Goal: Task Accomplishment & Management: Complete application form

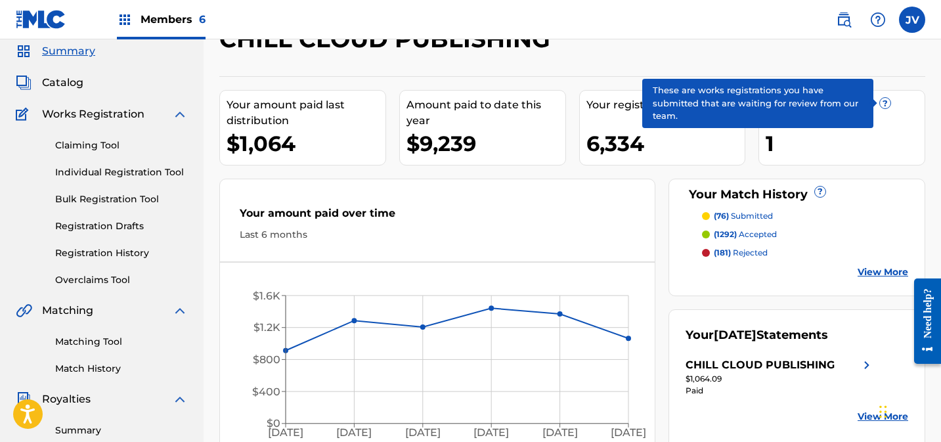
click at [885, 102] on span "?" at bounding box center [885, 103] width 11 height 11
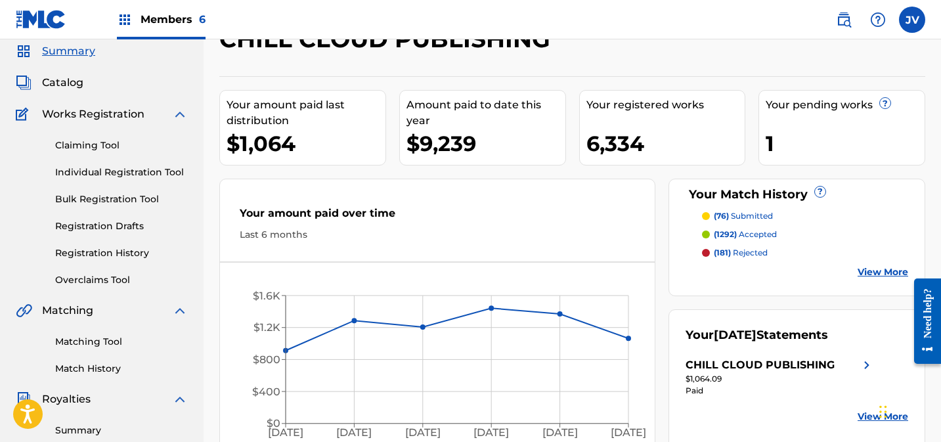
click at [882, 274] on link "View More" at bounding box center [882, 272] width 51 height 14
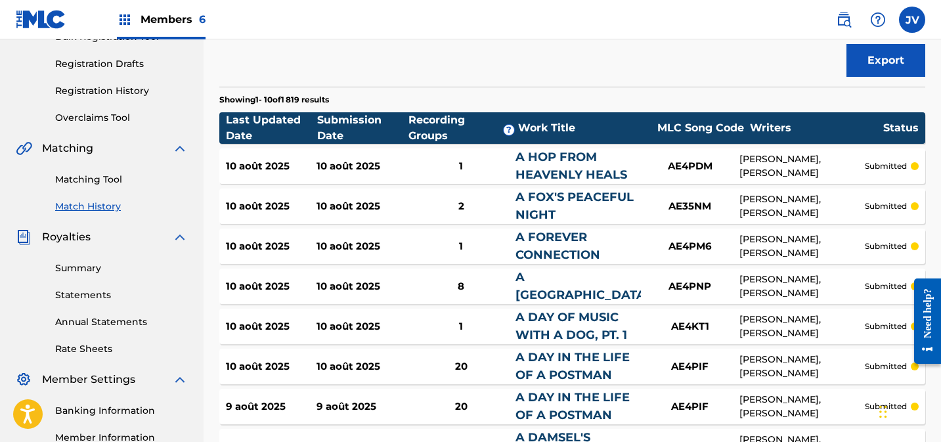
scroll to position [207, 0]
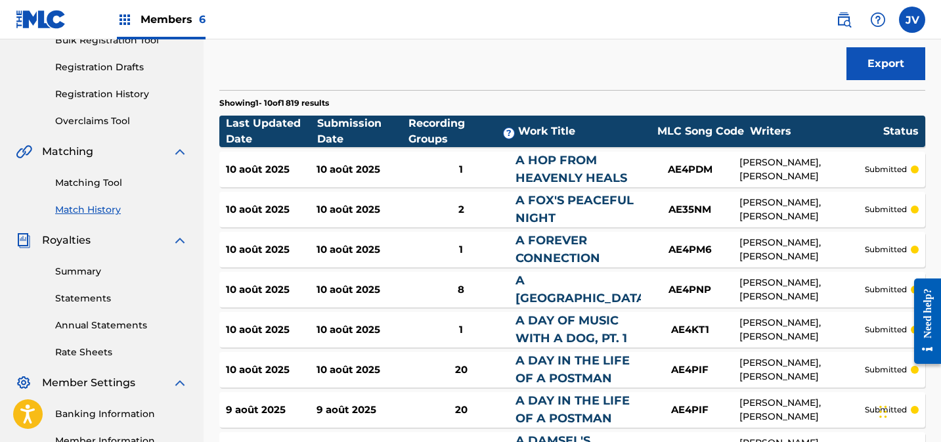
click at [95, 188] on link "Matching Tool" at bounding box center [121, 183] width 133 height 14
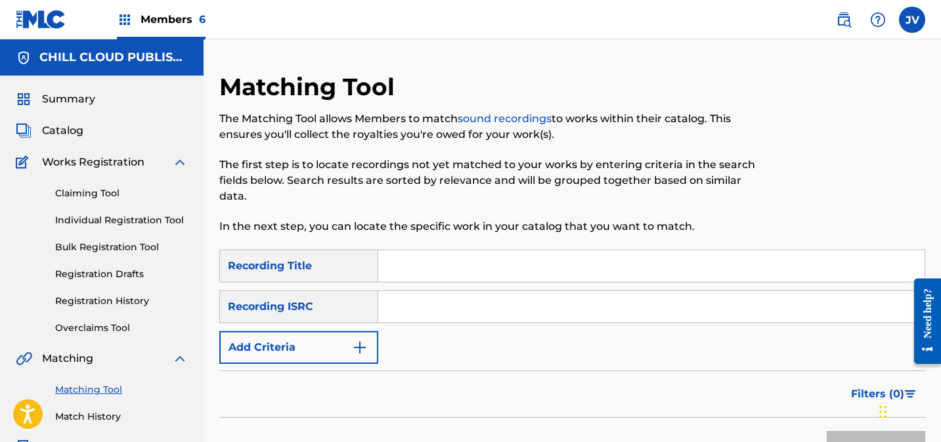
click at [292, 348] on button "Add Criteria" at bounding box center [298, 347] width 159 height 33
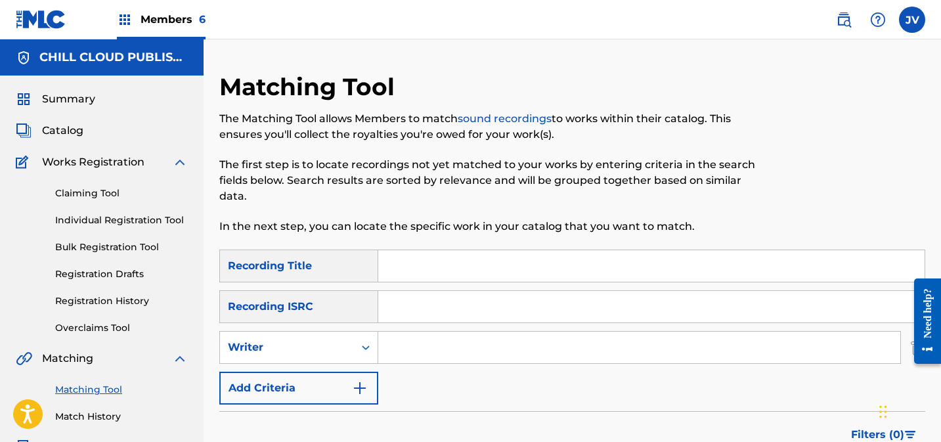
click at [420, 349] on input "Search Form" at bounding box center [639, 348] width 522 height 32
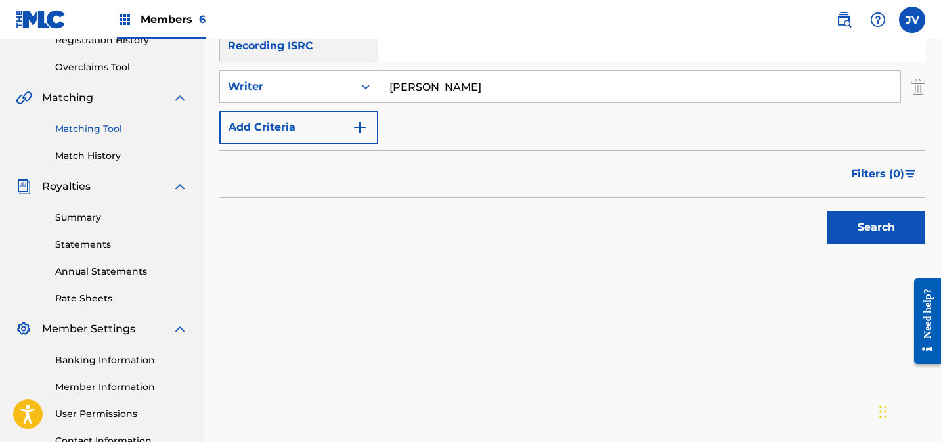
scroll to position [261, 0]
type input "[PERSON_NAME]"
click at [856, 242] on button "Search" at bounding box center [876, 226] width 98 height 33
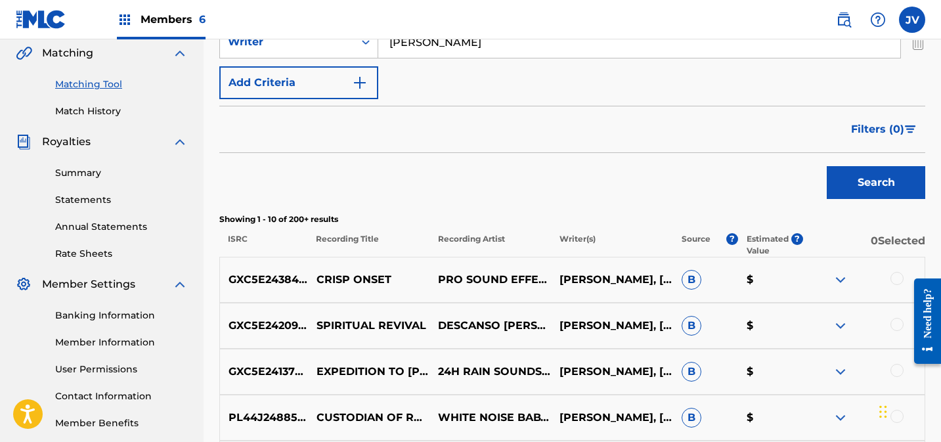
scroll to position [298, 0]
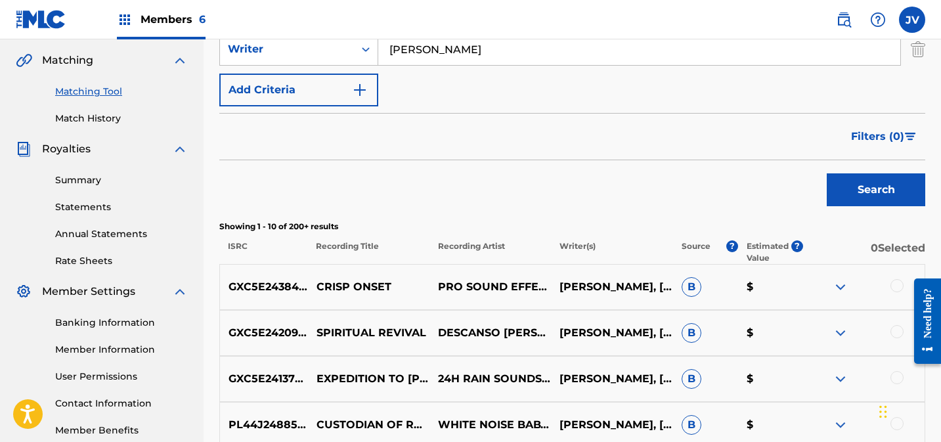
click at [898, 135] on span "Filters ( 0 )" at bounding box center [877, 137] width 53 height 16
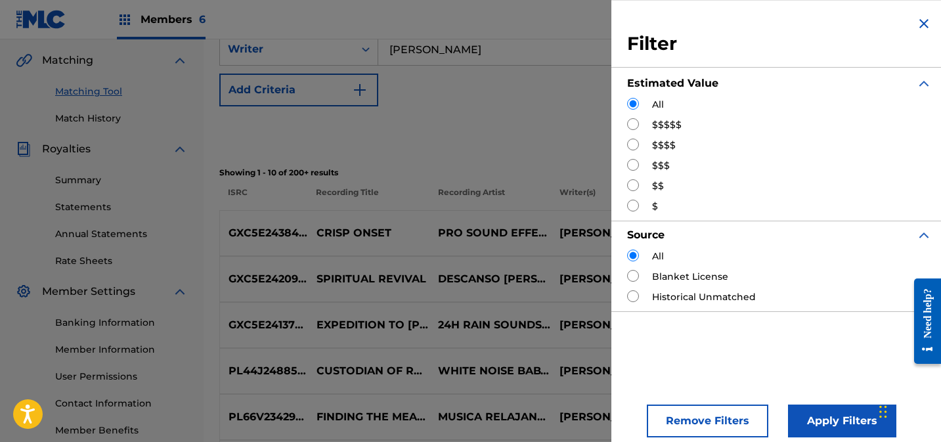
click at [636, 139] on input "Search Form" at bounding box center [633, 145] width 12 height 12
radio input "true"
click at [794, 420] on button "Apply Filters" at bounding box center [842, 420] width 108 height 33
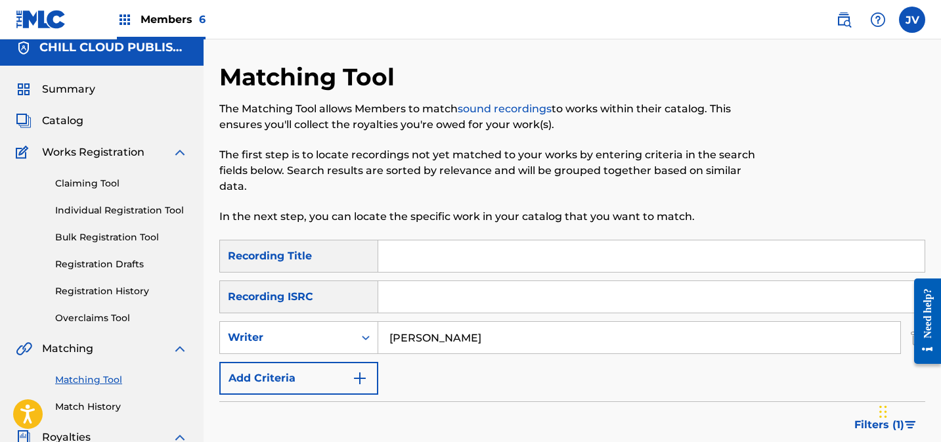
scroll to position [0, 0]
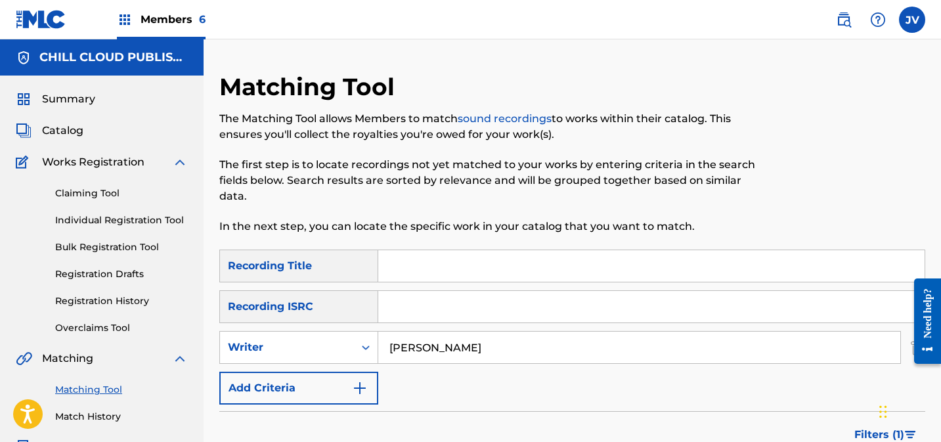
click at [56, 98] on span "Summary" at bounding box center [68, 99] width 53 height 16
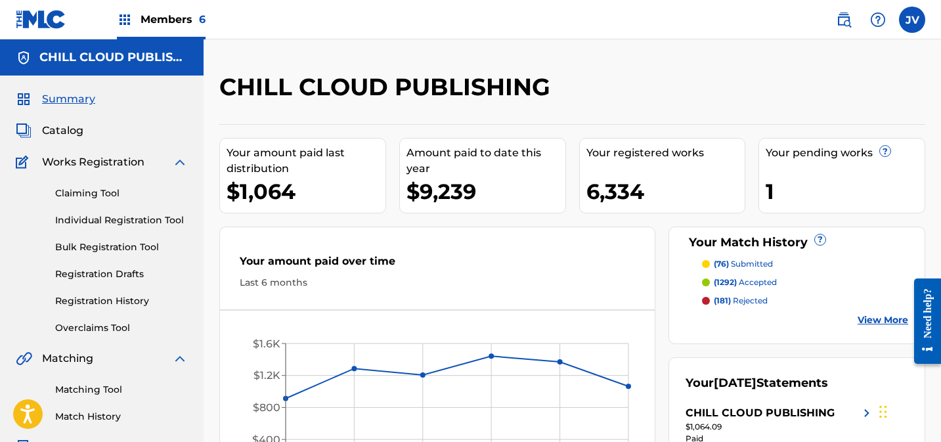
drag, startPoint x: 81, startPoint y: 190, endPoint x: 179, endPoint y: 204, distance: 98.1
click at [82, 190] on link "Claiming Tool" at bounding box center [121, 193] width 133 height 14
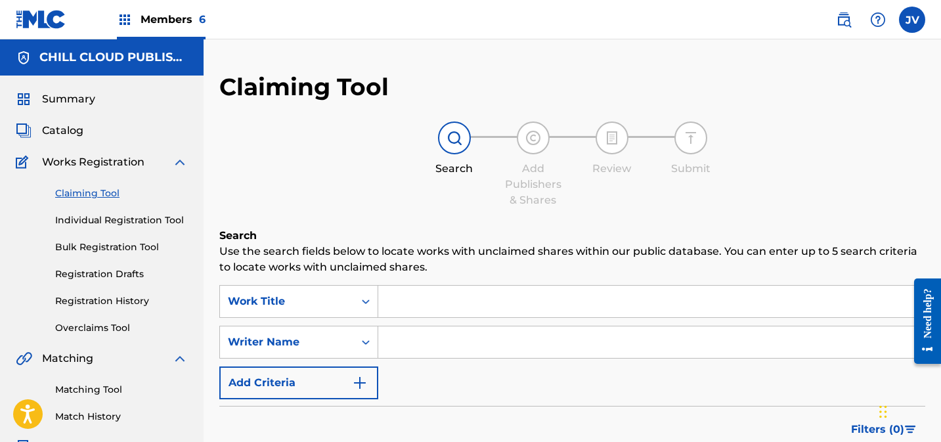
click at [439, 341] on input "Search Form" at bounding box center [651, 342] width 546 height 32
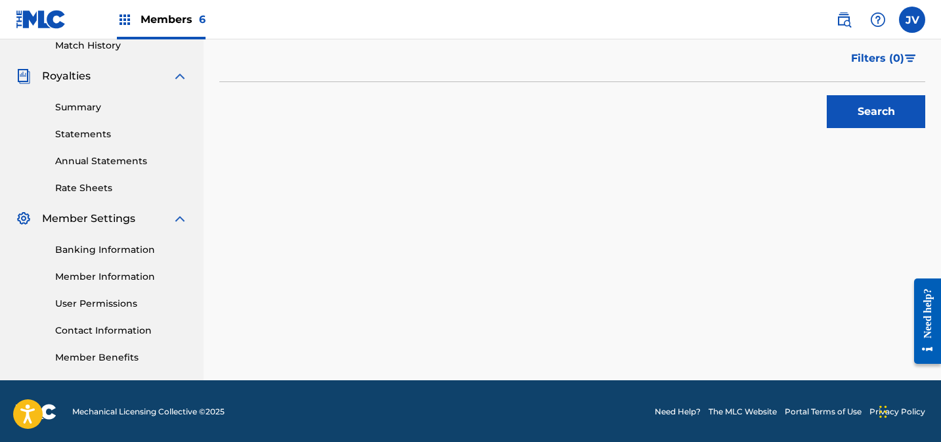
scroll to position [372, 0]
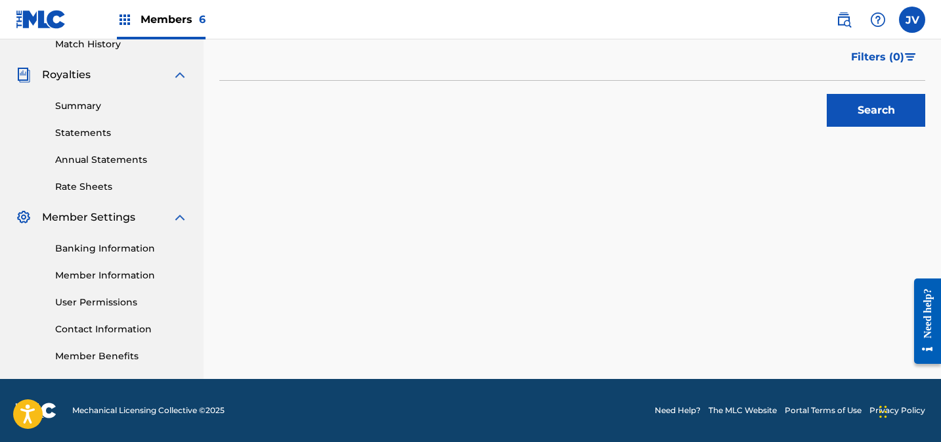
type input "[PERSON_NAME]"
drag, startPoint x: 846, startPoint y: 109, endPoint x: 808, endPoint y: 117, distance: 39.5
click at [846, 109] on button "Search" at bounding box center [876, 110] width 98 height 33
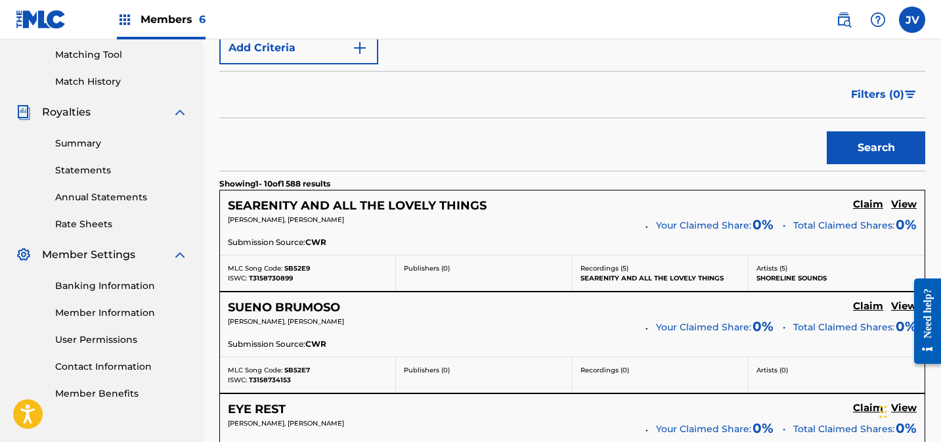
scroll to position [395, 0]
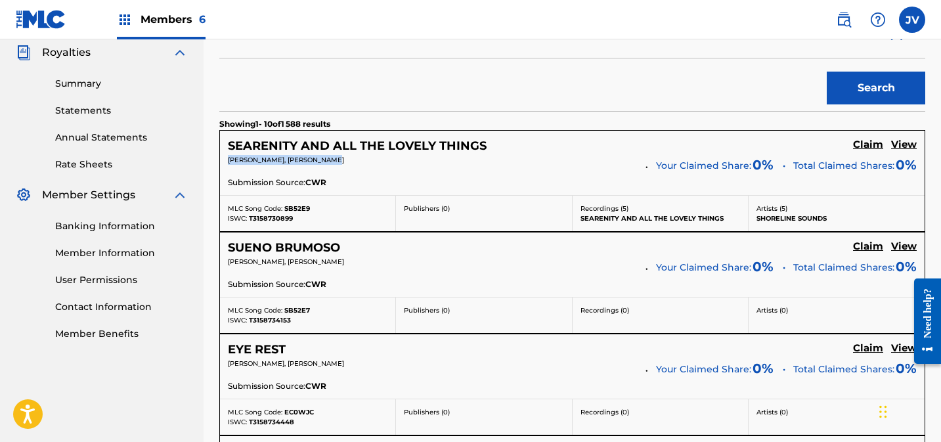
drag, startPoint x: 228, startPoint y: 160, endPoint x: 343, endPoint y: 160, distance: 114.9
click at [343, 160] on p "[PERSON_NAME], [PERSON_NAME]" at bounding box center [432, 160] width 408 height 10
click at [873, 144] on h5 "Claim" at bounding box center [868, 145] width 30 height 12
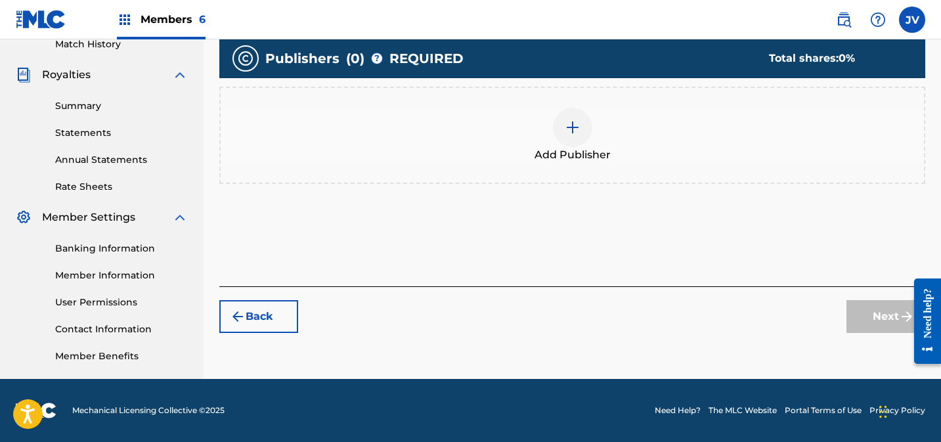
click at [576, 135] on img at bounding box center [573, 127] width 16 height 16
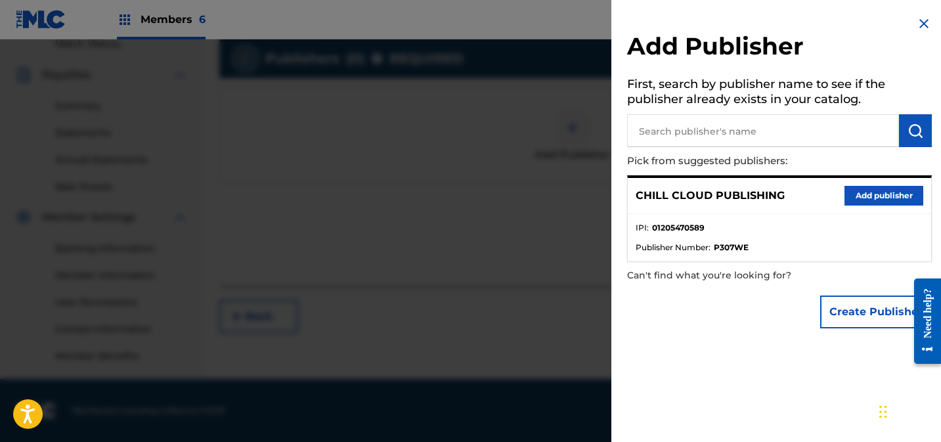
click at [882, 196] on button "Add publisher" at bounding box center [883, 196] width 79 height 20
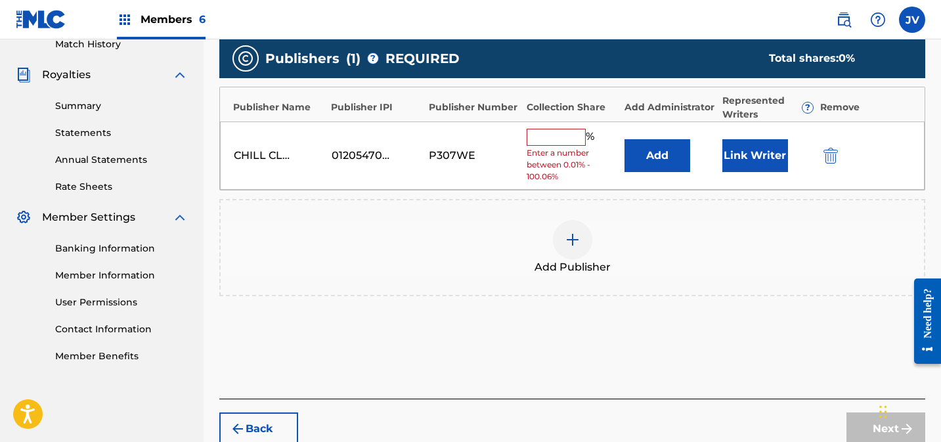
click at [548, 129] on input "text" at bounding box center [556, 137] width 59 height 17
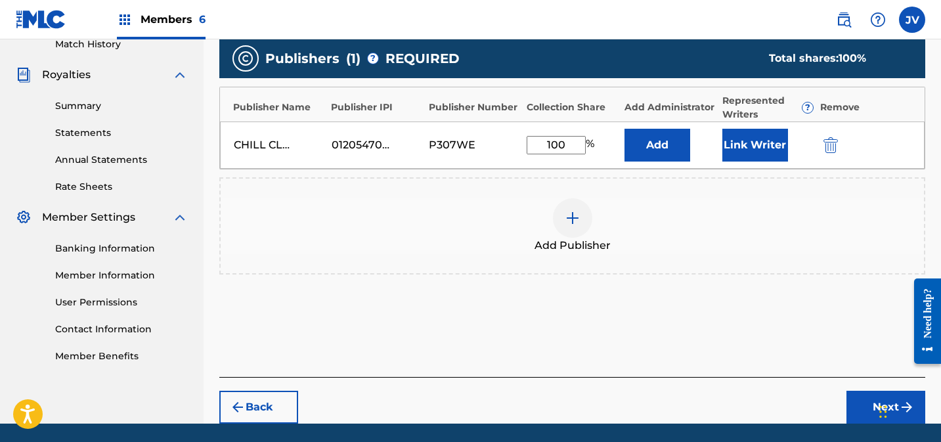
type input "100"
click at [734, 138] on button "Link Writer" at bounding box center [755, 145] width 66 height 33
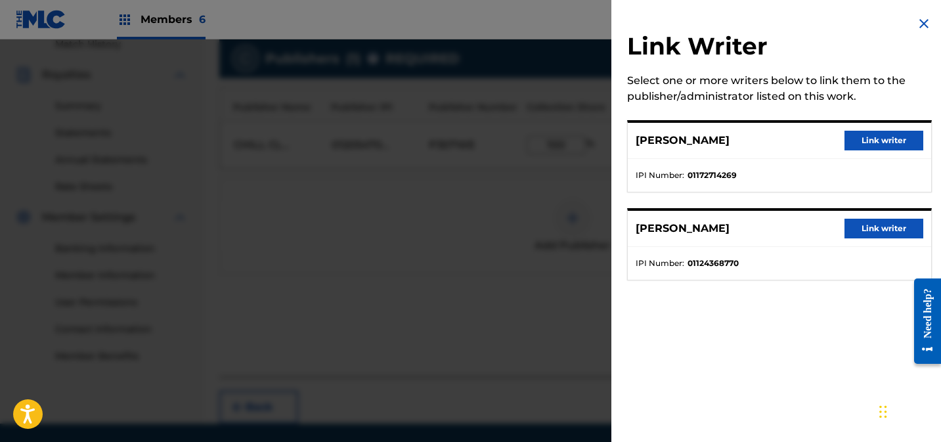
click at [866, 137] on button "Link writer" at bounding box center [883, 141] width 79 height 20
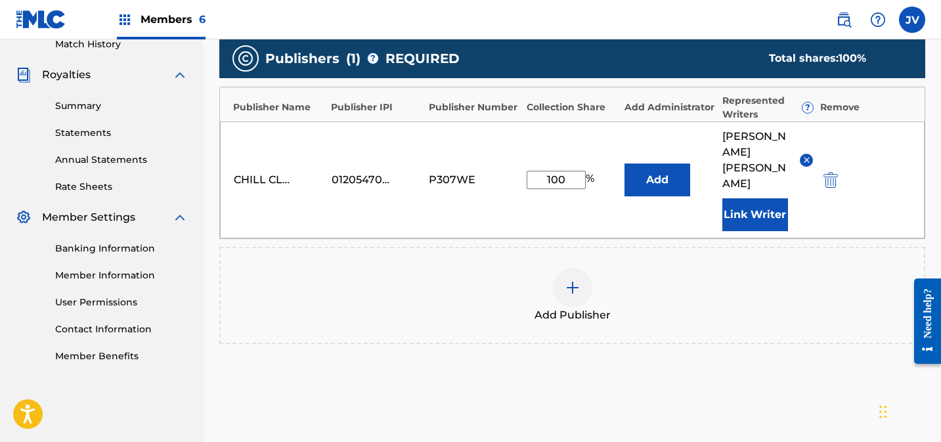
click at [754, 198] on button "Link Writer" at bounding box center [755, 214] width 66 height 33
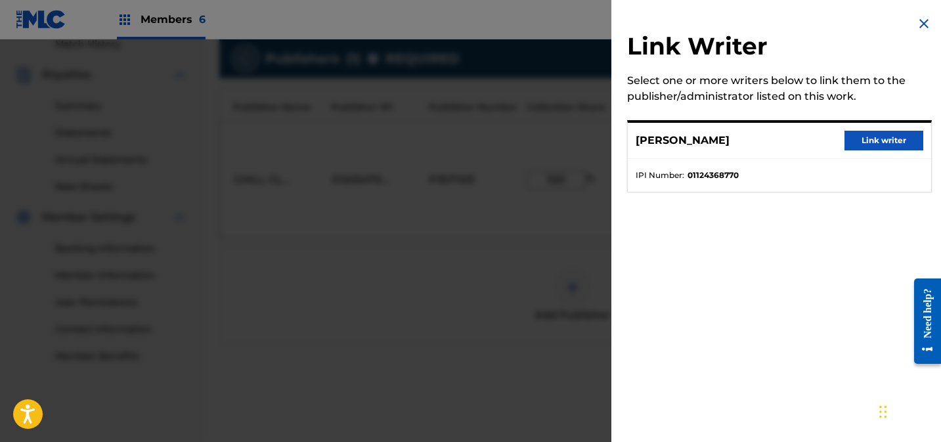
drag, startPoint x: 869, startPoint y: 143, endPoint x: 855, endPoint y: 158, distance: 20.4
click at [869, 143] on button "Link writer" at bounding box center [883, 141] width 79 height 20
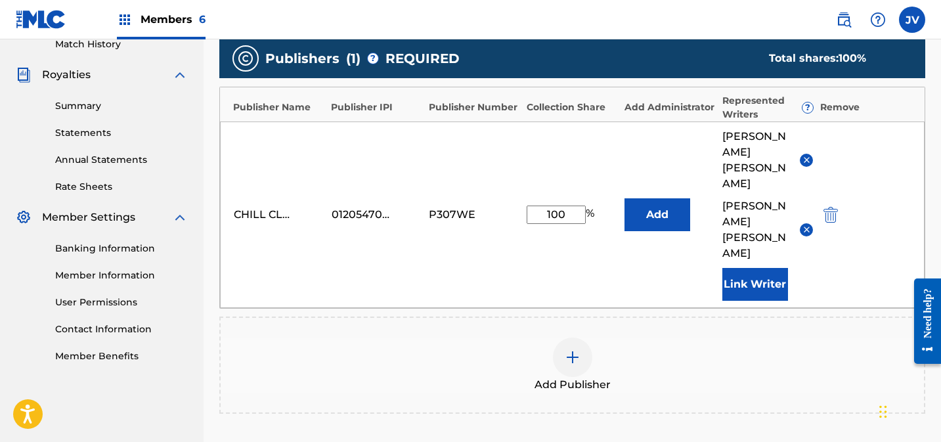
scroll to position [493, 0]
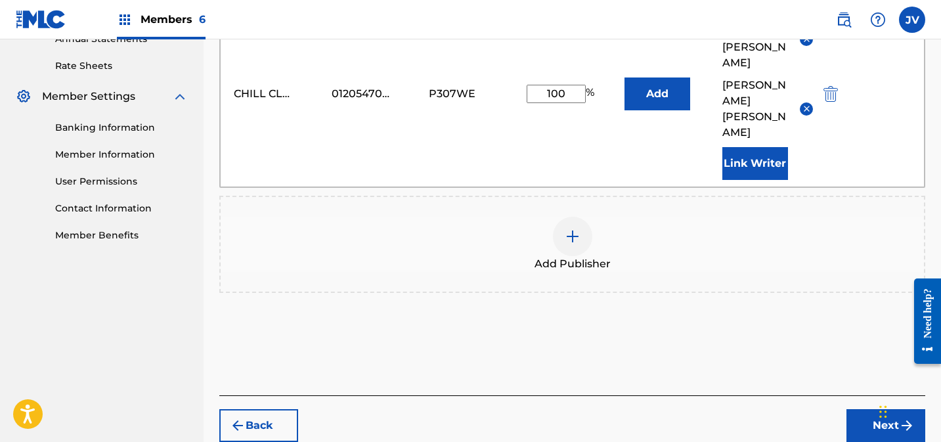
click at [865, 409] on button "Next" at bounding box center [885, 425] width 79 height 33
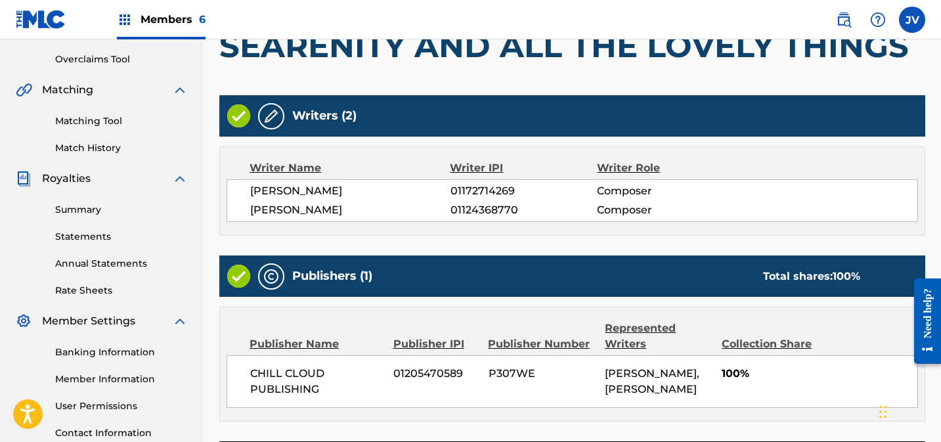
scroll to position [376, 0]
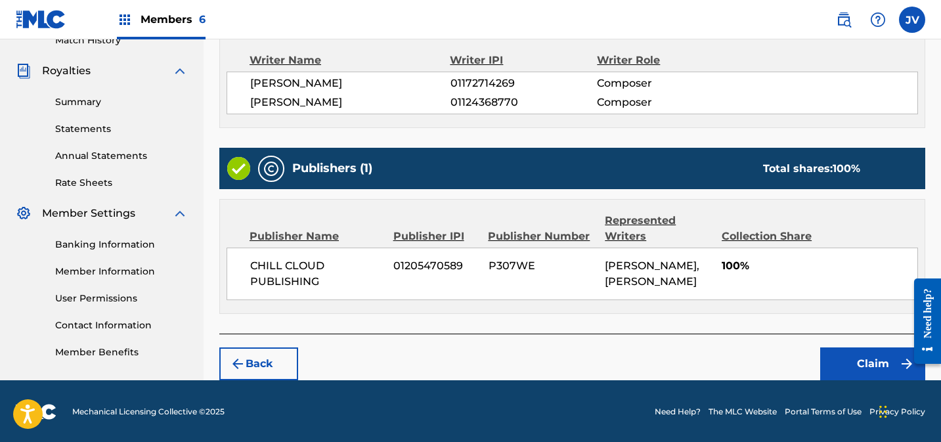
click at [863, 358] on button "Claim" at bounding box center [872, 363] width 105 height 33
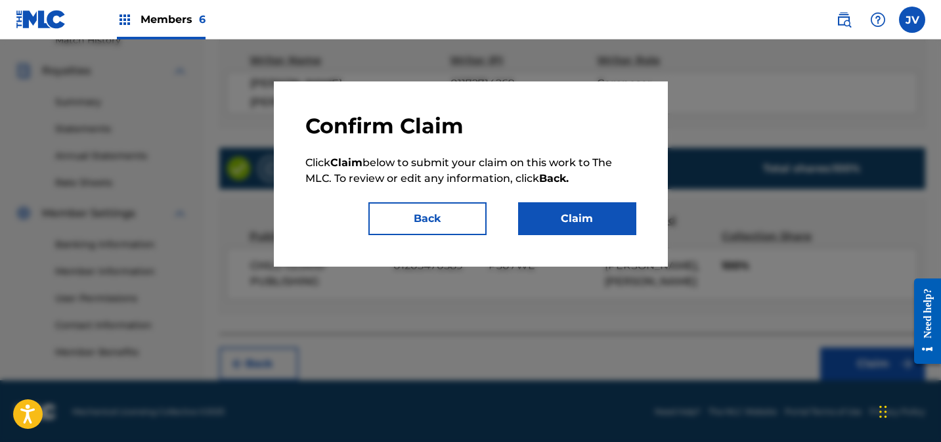
click at [596, 228] on button "Claim" at bounding box center [577, 218] width 118 height 33
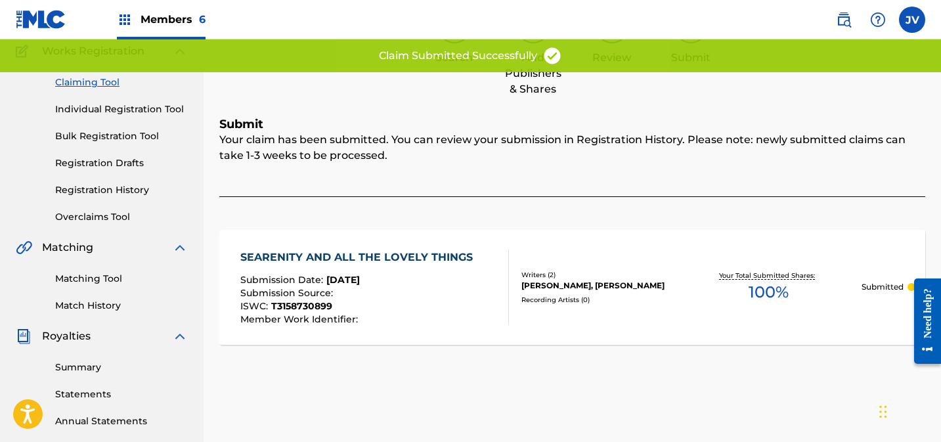
scroll to position [0, 0]
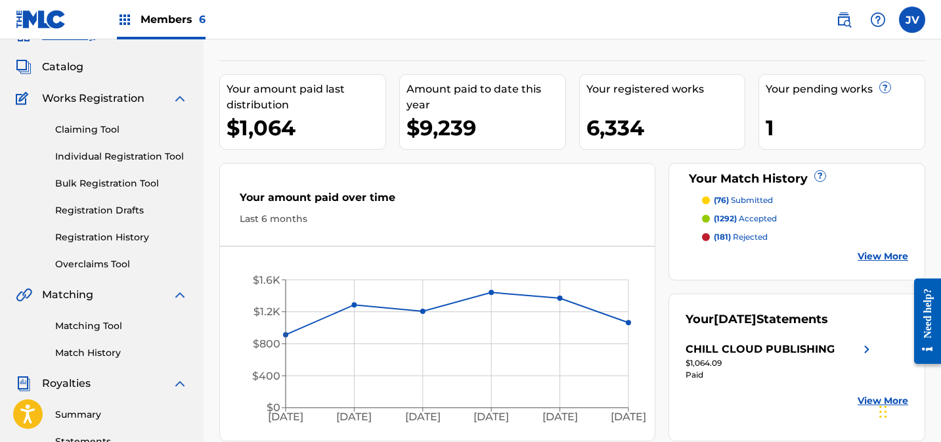
scroll to position [6, 0]
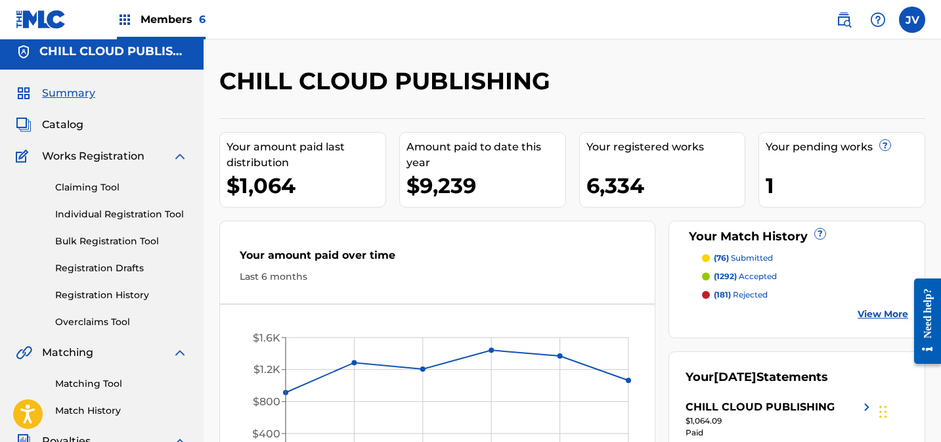
drag, startPoint x: 100, startPoint y: 186, endPoint x: 110, endPoint y: 188, distance: 10.6
click at [100, 186] on link "Claiming Tool" at bounding box center [121, 188] width 133 height 14
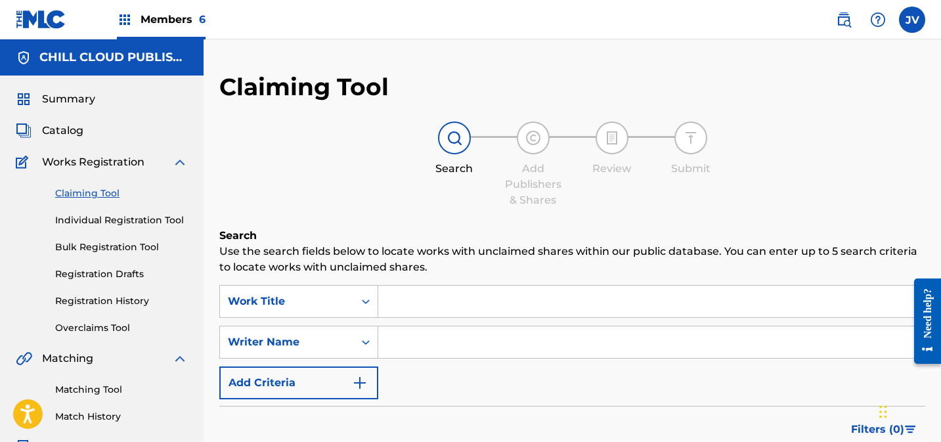
click at [451, 341] on input "Search Form" at bounding box center [651, 342] width 546 height 32
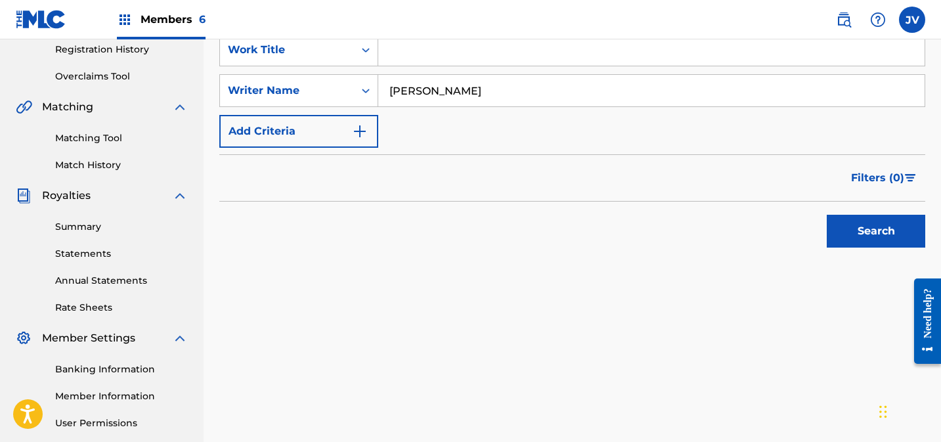
scroll to position [269, 0]
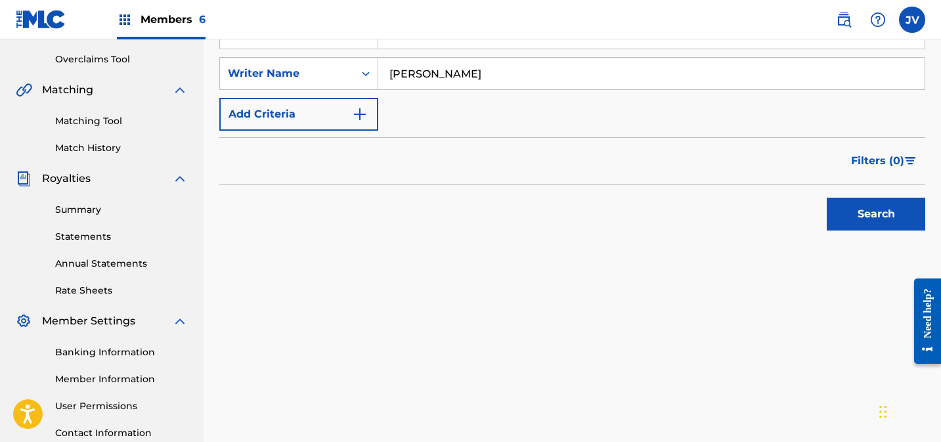
drag, startPoint x: 892, startPoint y: 209, endPoint x: 881, endPoint y: 213, distance: 11.2
click at [892, 209] on button "Search" at bounding box center [876, 214] width 98 height 33
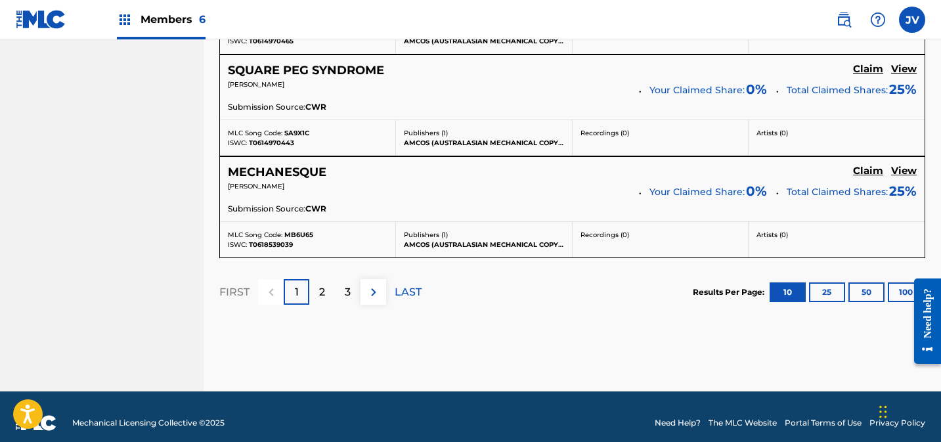
scroll to position [1297, 0]
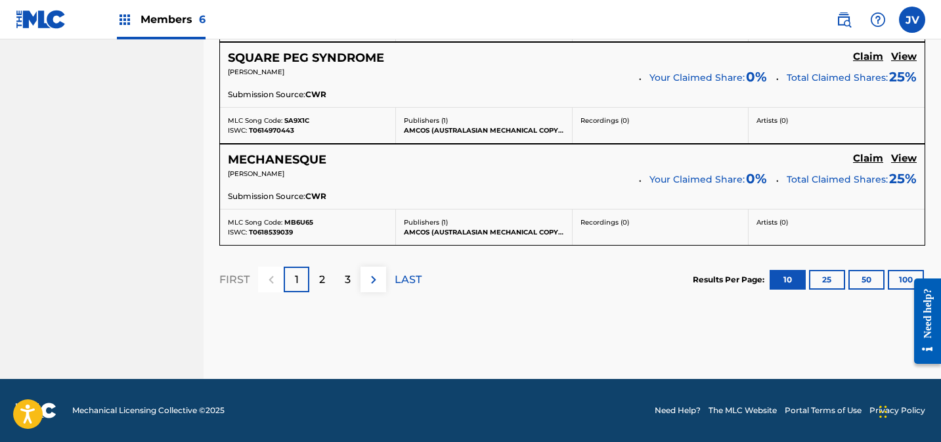
click at [330, 280] on div "2" at bounding box center [322, 280] width 26 height 26
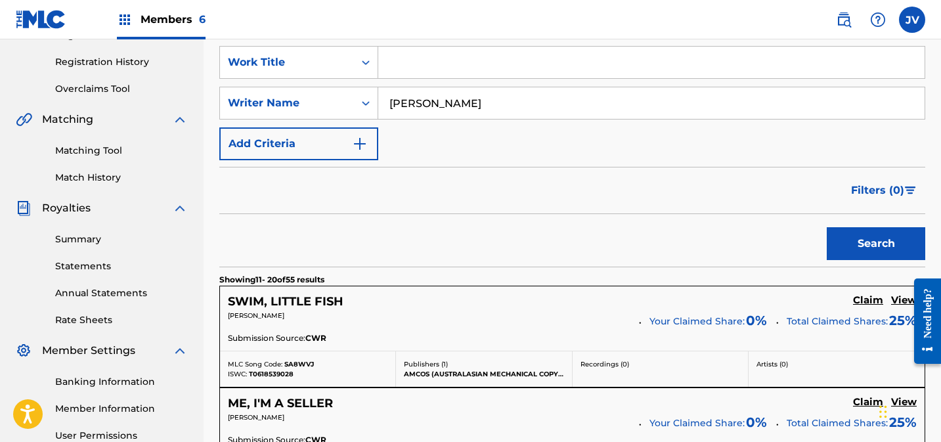
scroll to position [258, 0]
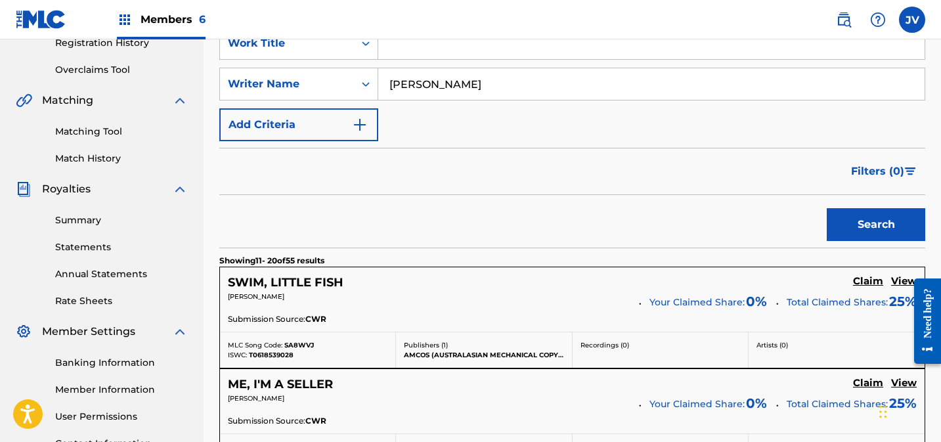
click at [890, 175] on span "Filters ( 0 )" at bounding box center [877, 171] width 53 height 16
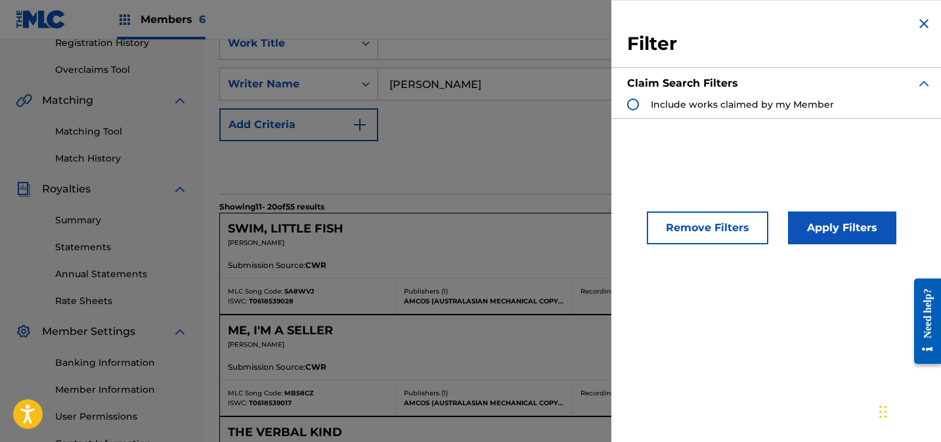
click at [922, 30] on img "Search Form" at bounding box center [924, 24] width 16 height 16
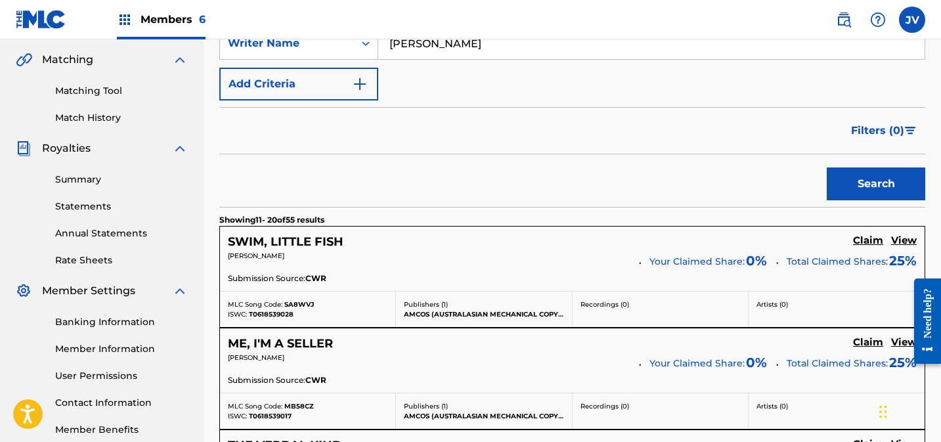
scroll to position [206, 0]
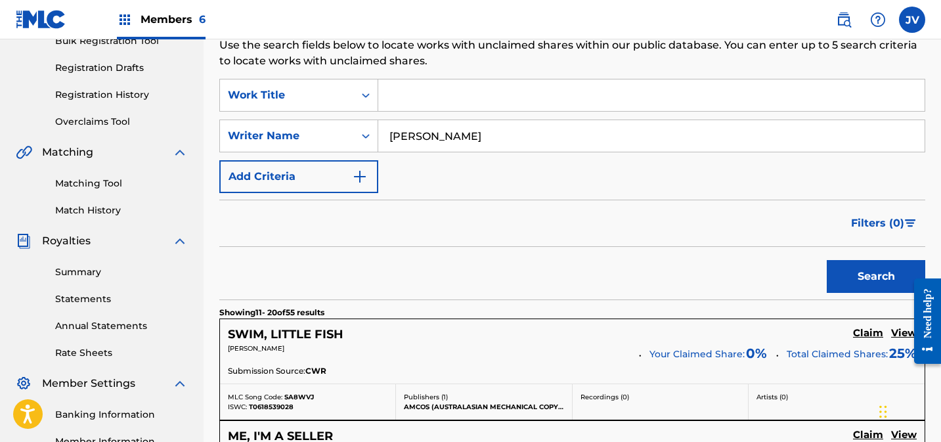
click at [310, 175] on button "Add Criteria" at bounding box center [298, 176] width 159 height 33
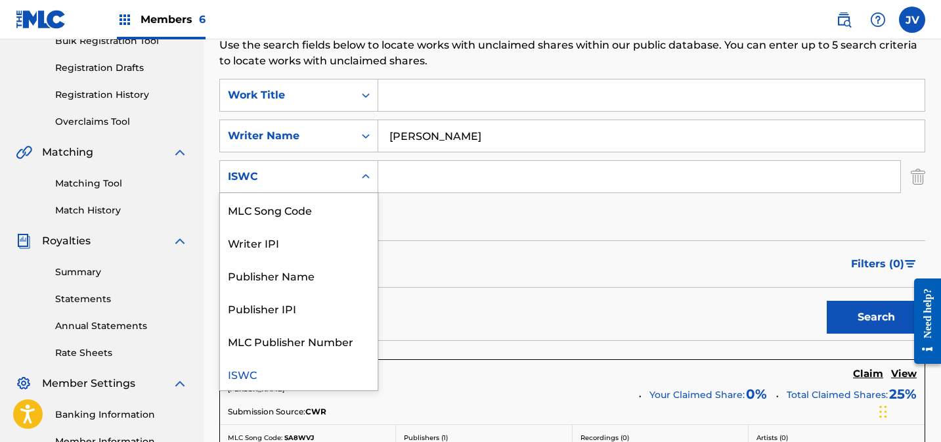
click at [295, 183] on div "ISWC" at bounding box center [287, 177] width 118 height 16
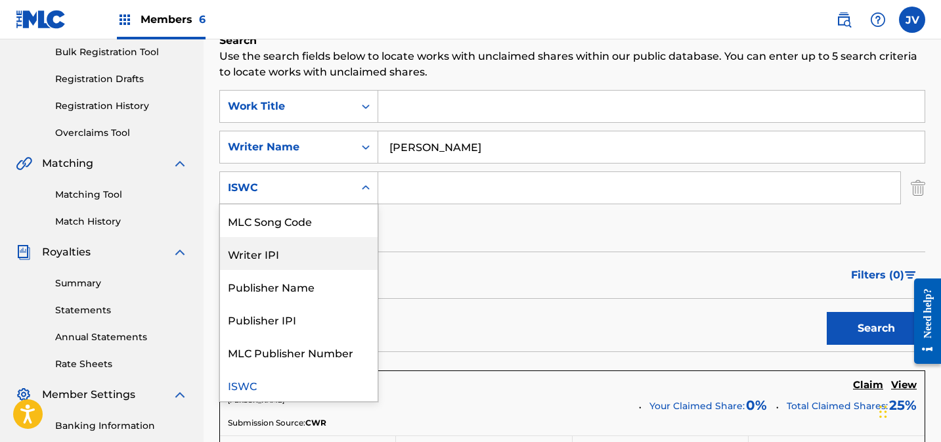
scroll to position [188, 0]
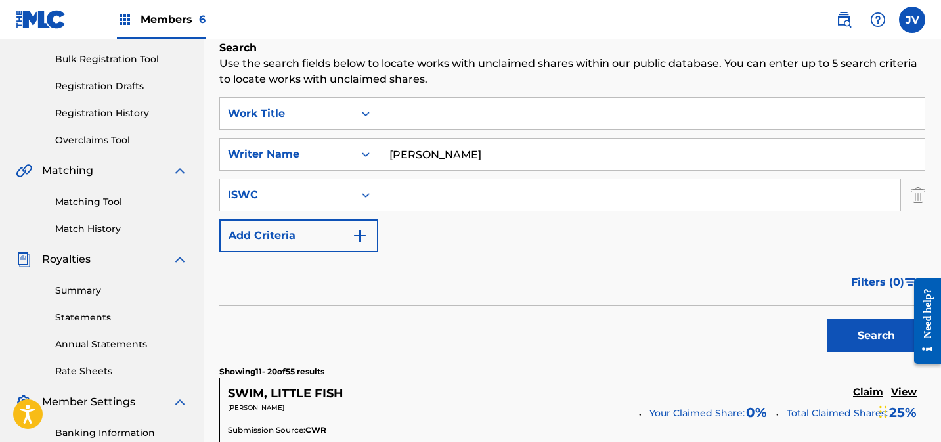
click at [517, 231] on div "SearchWithCriteria9837b7d7-f24d-48dc-a8d2-de25b7d3f6d8 Work Title SearchWithCri…" at bounding box center [572, 174] width 706 height 155
click at [359, 158] on div "SearchWithCriteria50a50059-9e17-454e-b57e-5591761ec1ce Writer Name [PERSON_NAME]" at bounding box center [572, 154] width 706 height 33
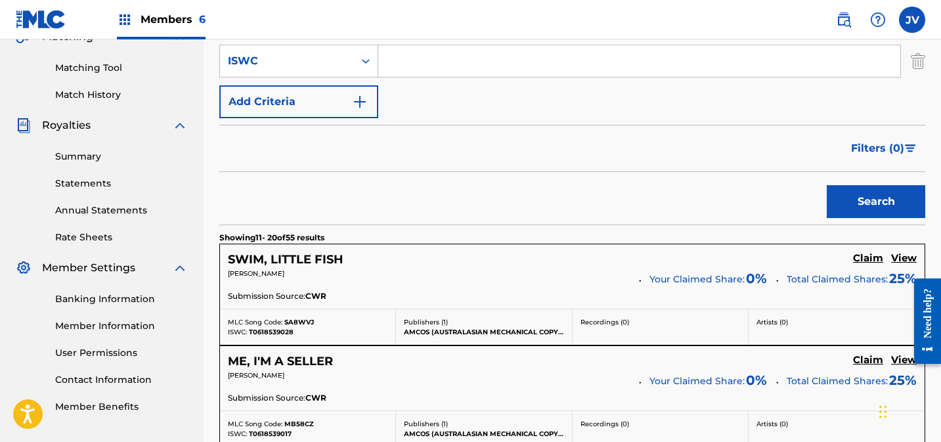
scroll to position [327, 0]
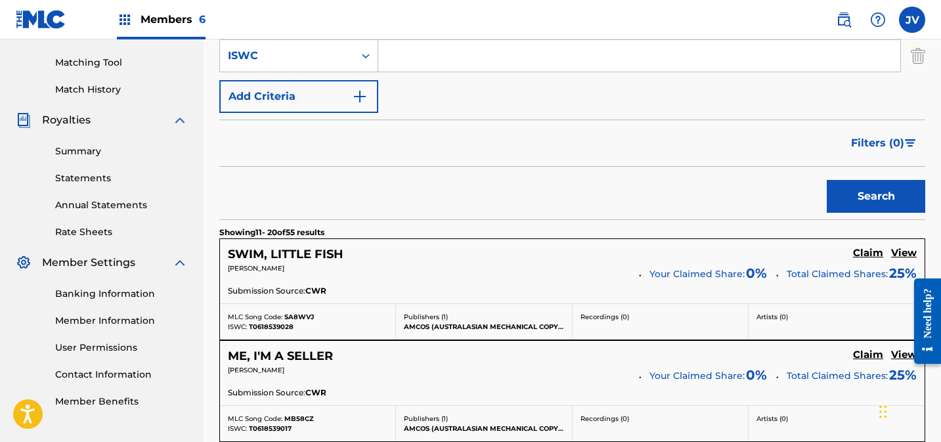
type input "[PERSON_NAME]"
click at [862, 186] on button "Search" at bounding box center [876, 196] width 98 height 33
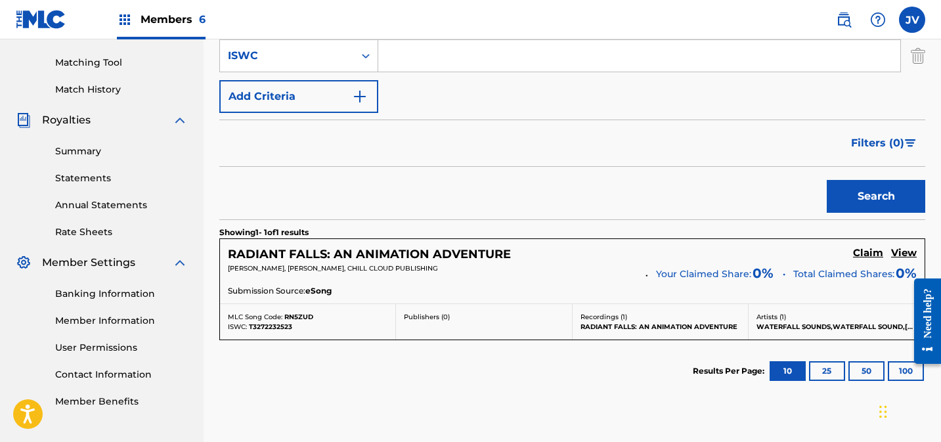
click at [865, 251] on h5 "Claim" at bounding box center [868, 253] width 30 height 12
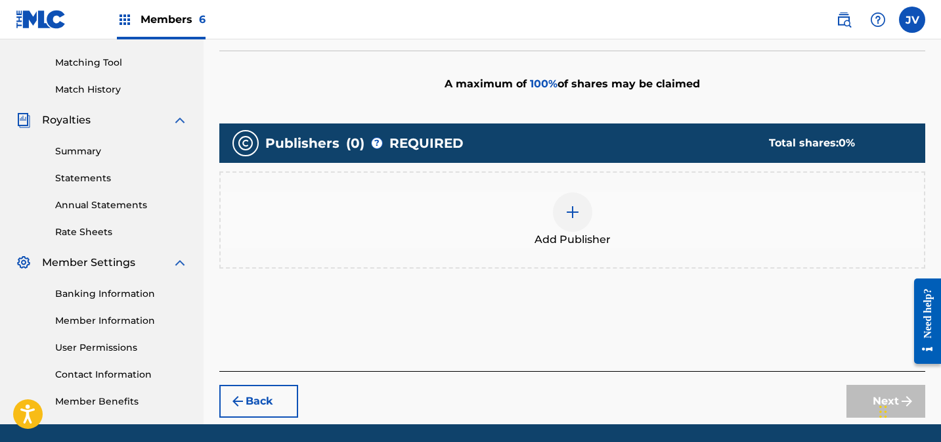
click at [567, 212] on img at bounding box center [573, 212] width 16 height 16
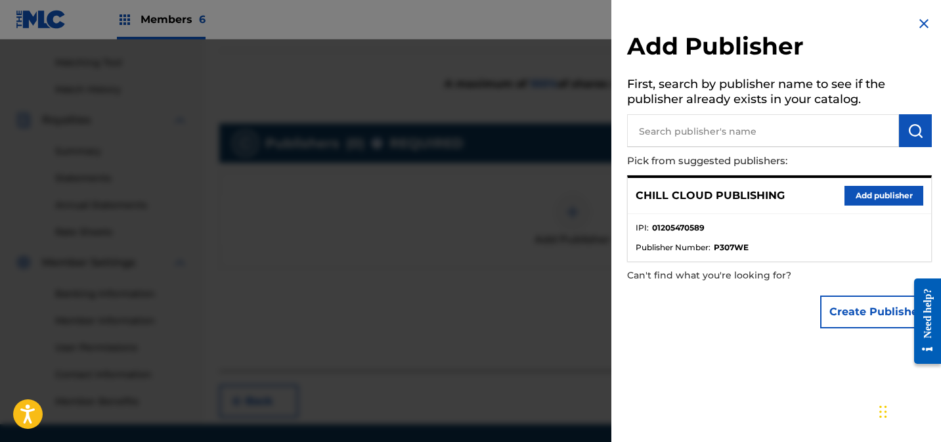
click at [861, 187] on button "Add publisher" at bounding box center [883, 196] width 79 height 20
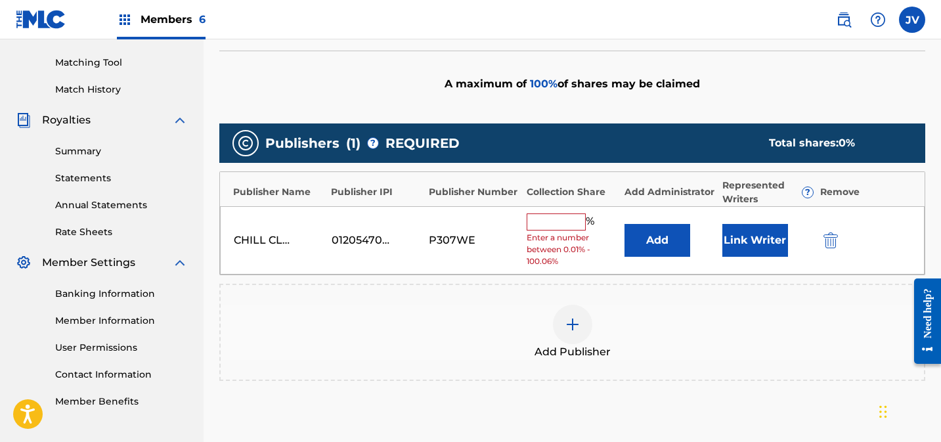
click at [555, 219] on input "text" at bounding box center [556, 221] width 59 height 17
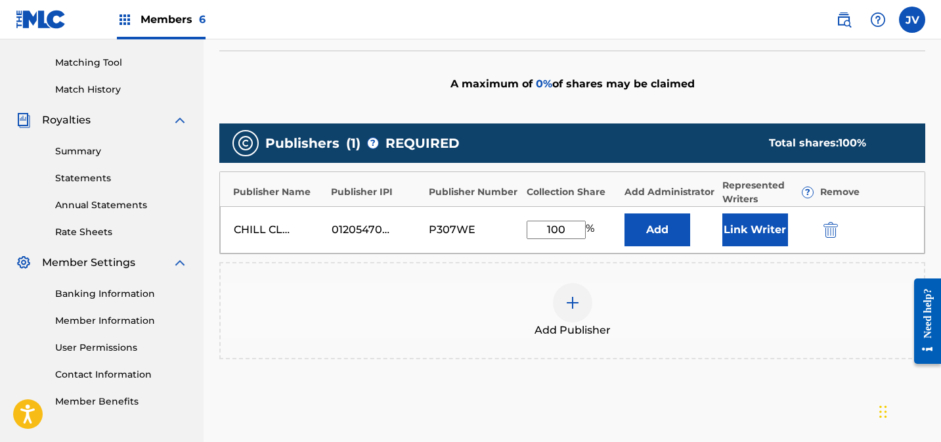
type input "100"
click at [743, 229] on button "Link Writer" at bounding box center [755, 229] width 66 height 33
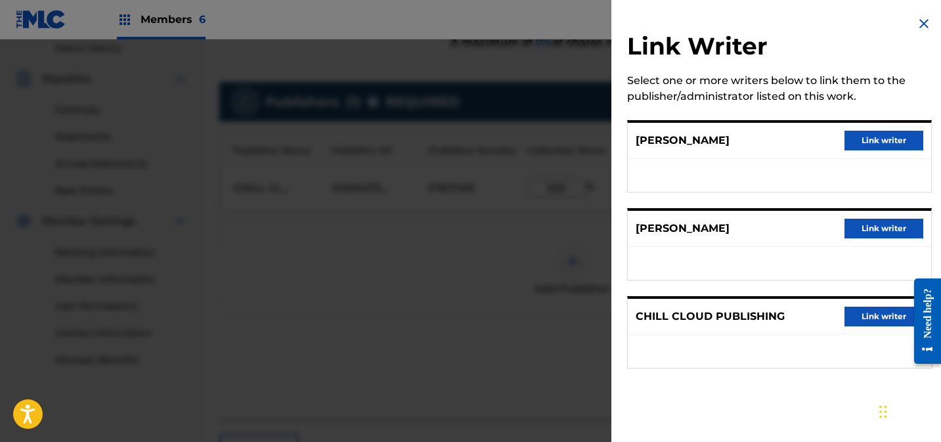
scroll to position [369, 0]
click at [880, 144] on button "Link writer" at bounding box center [883, 141] width 79 height 20
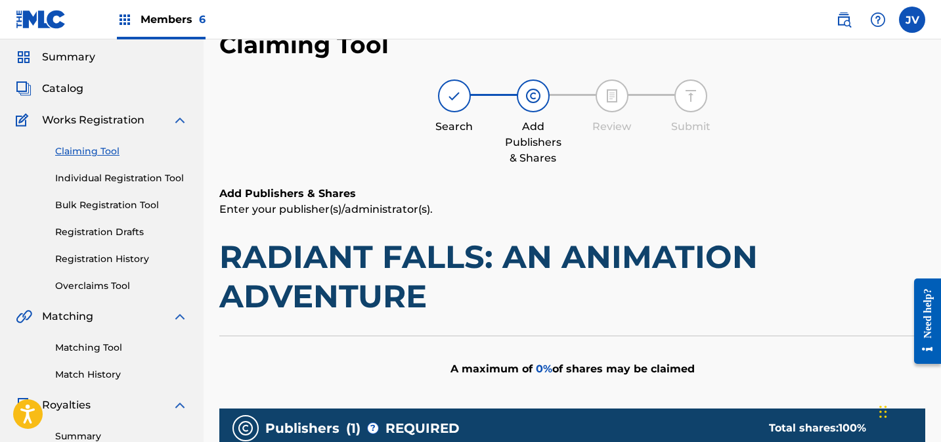
scroll to position [13, 0]
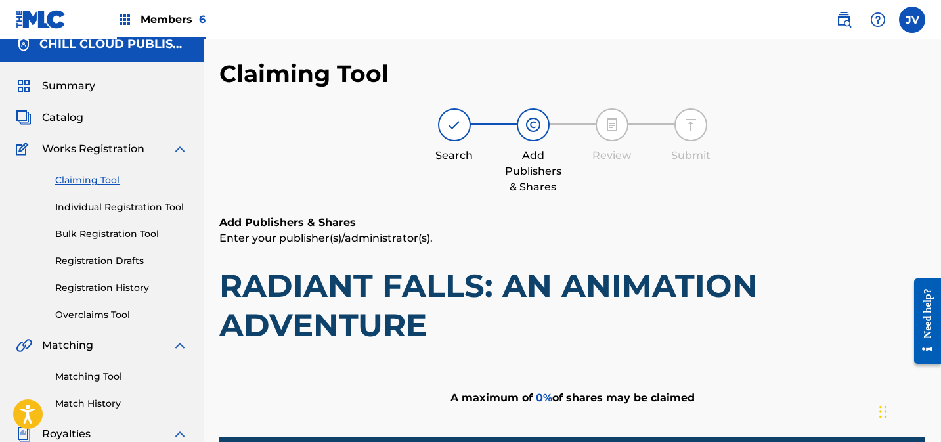
click at [68, 85] on span "Summary" at bounding box center [68, 86] width 53 height 16
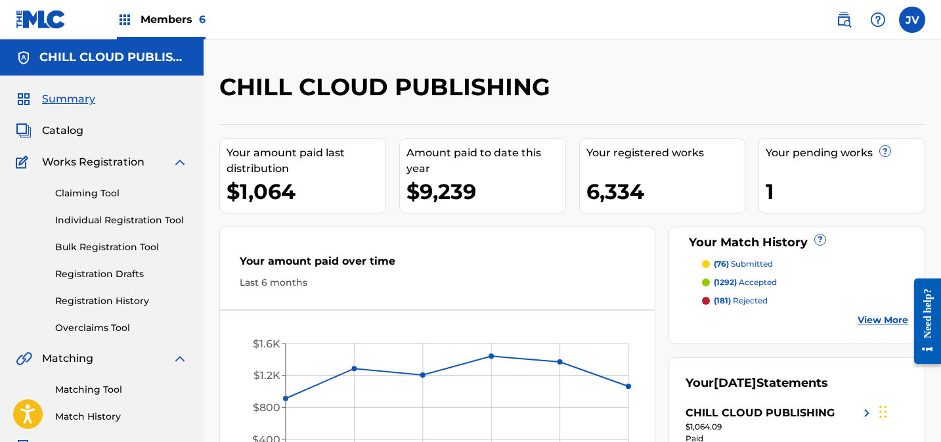
click at [128, 19] on img at bounding box center [125, 20] width 16 height 16
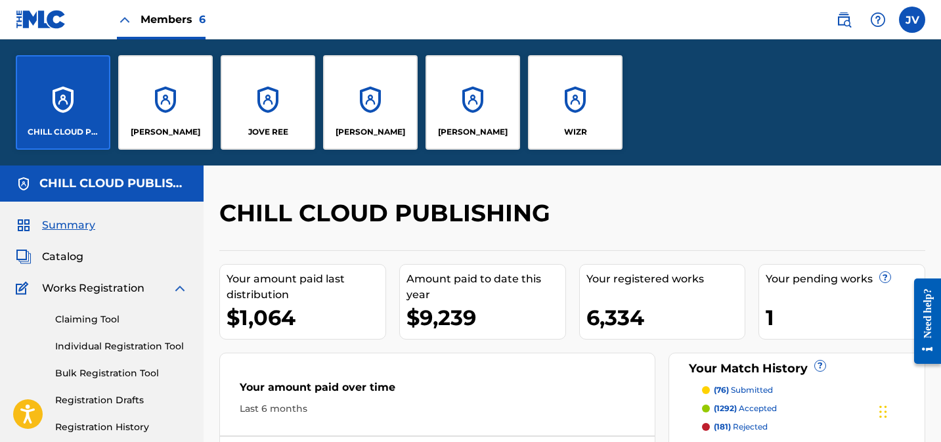
click at [592, 94] on div "WIZR" at bounding box center [575, 102] width 95 height 95
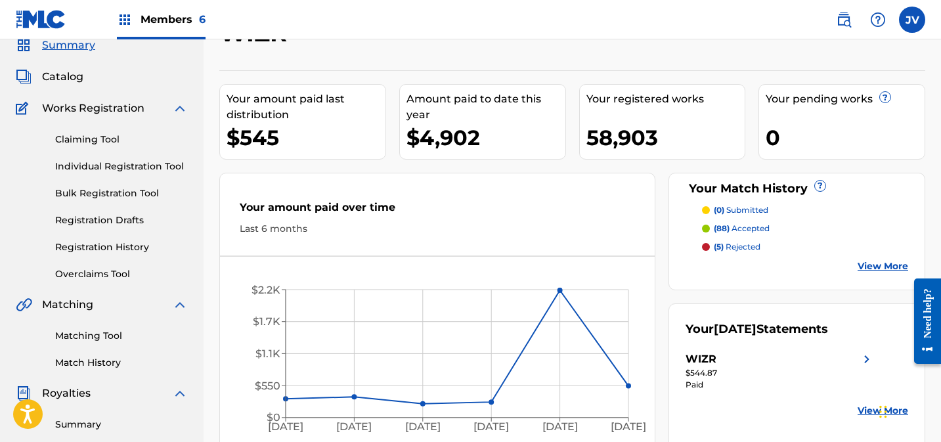
scroll to position [53, 0]
drag, startPoint x: 106, startPoint y: 334, endPoint x: 114, endPoint y: 333, distance: 8.6
click at [106, 334] on link "Matching Tool" at bounding box center [121, 337] width 133 height 14
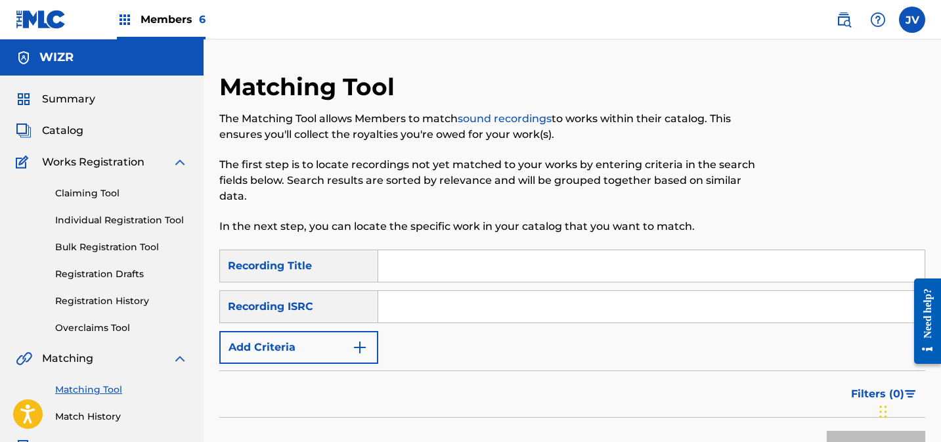
click at [330, 347] on button "Add Criteria" at bounding box center [298, 347] width 159 height 33
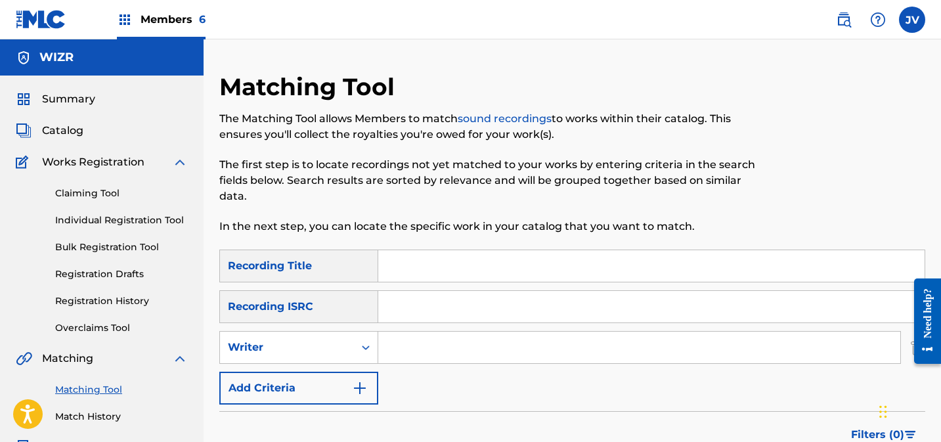
click at [416, 348] on input "Search Form" at bounding box center [639, 348] width 522 height 32
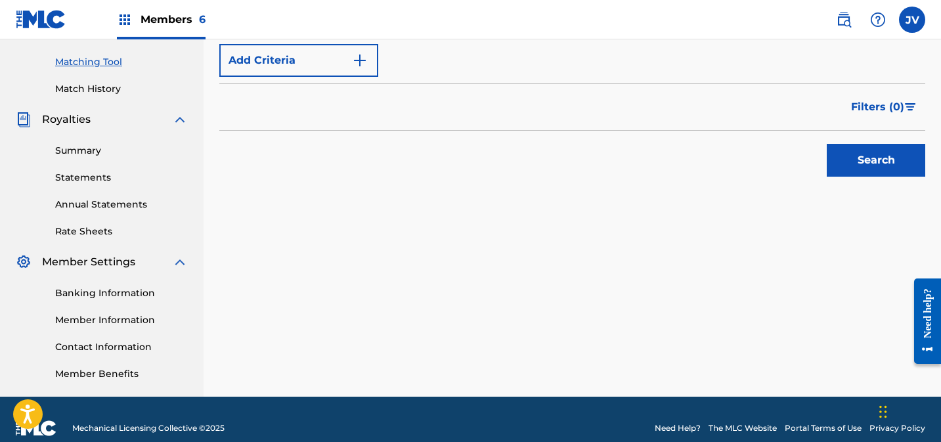
scroll to position [345, 0]
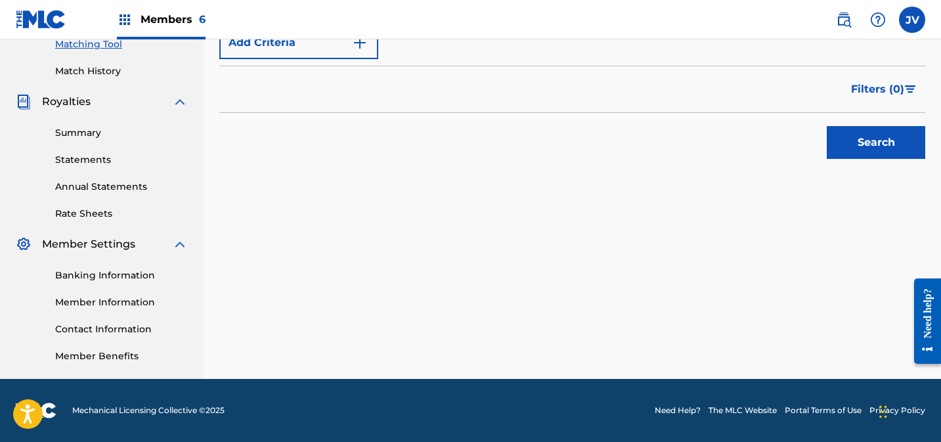
type input "[PERSON_NAME]"
drag, startPoint x: 878, startPoint y: 133, endPoint x: 846, endPoint y: 165, distance: 46.0
click at [878, 132] on button "Search" at bounding box center [876, 142] width 98 height 33
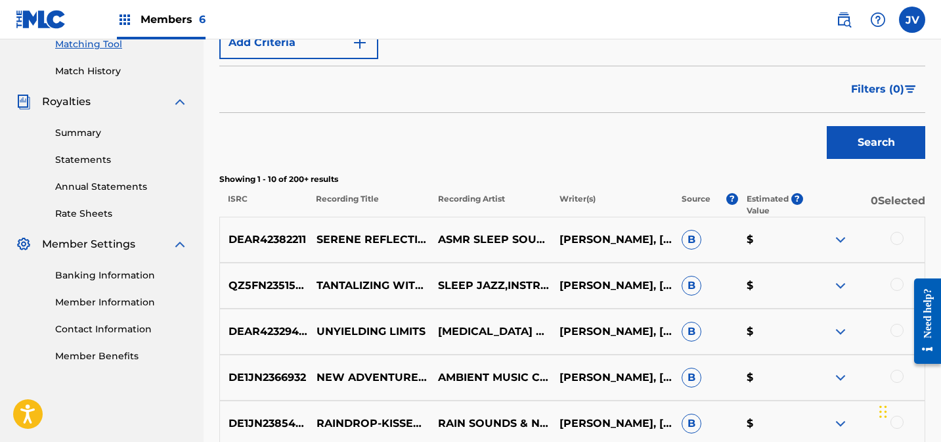
click at [874, 92] on span "Filters ( 0 )" at bounding box center [877, 89] width 53 height 16
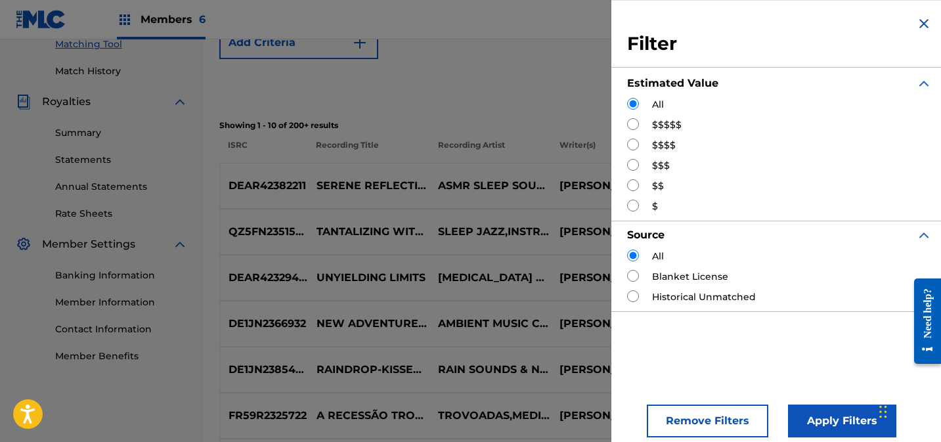
click at [661, 146] on label "$$$$" at bounding box center [664, 146] width 24 height 14
click at [642, 148] on div "$$$$" at bounding box center [779, 146] width 305 height 14
click at [631, 144] on input "Search Form" at bounding box center [633, 145] width 12 height 12
radio input "true"
drag, startPoint x: 812, startPoint y: 412, endPoint x: 796, endPoint y: 389, distance: 27.7
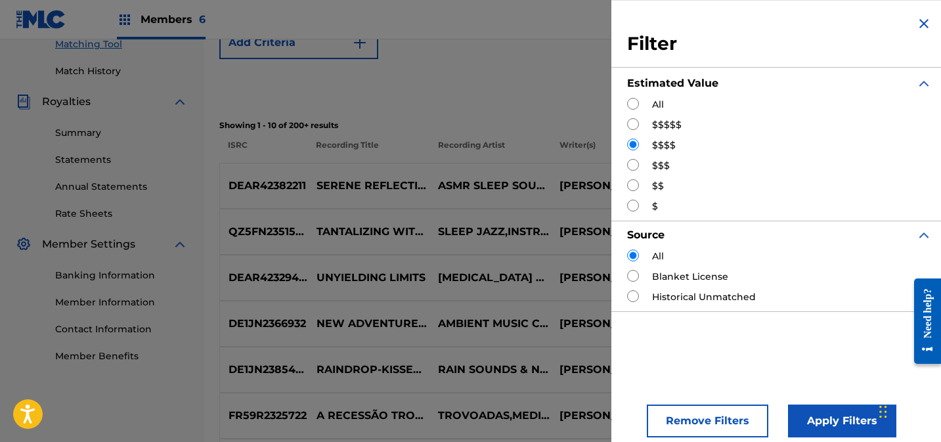
click at [812, 412] on button "Apply Filters" at bounding box center [842, 420] width 108 height 33
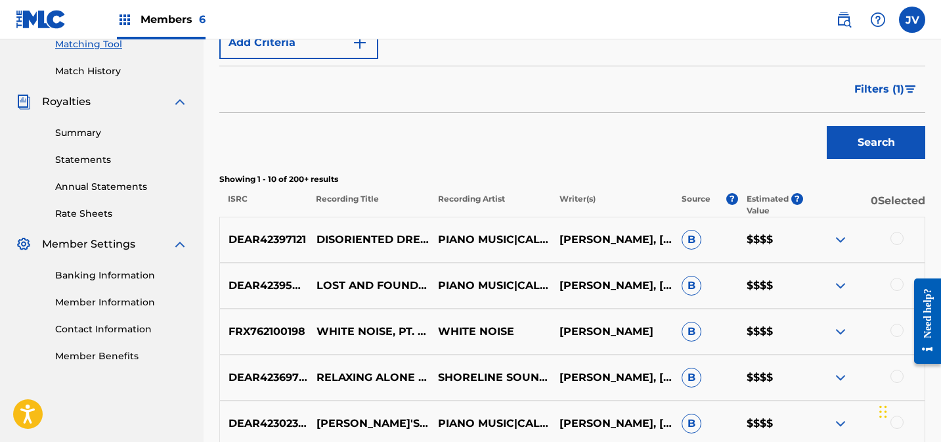
click at [844, 240] on img at bounding box center [841, 240] width 16 height 16
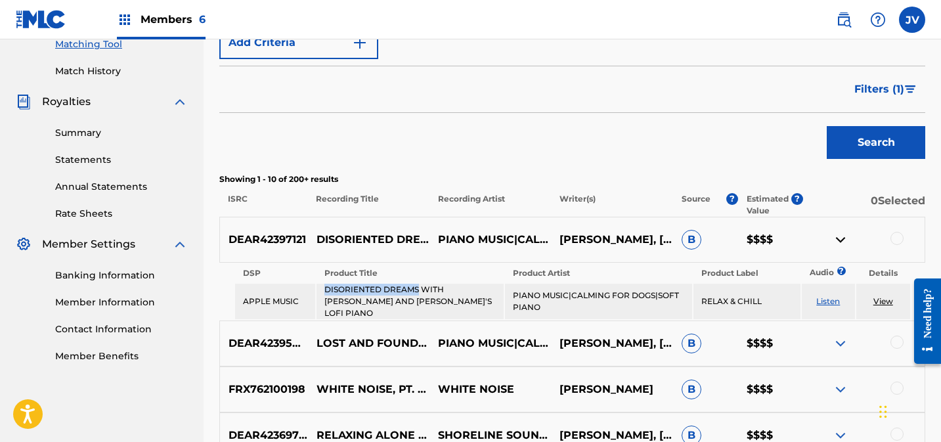
drag, startPoint x: 336, startPoint y: 290, endPoint x: 460, endPoint y: 280, distance: 123.8
click at [418, 287] on td "DISORIENTED DREAMS WITH [PERSON_NAME] AND [PERSON_NAME]'S LOFI PIANO" at bounding box center [409, 301] width 187 height 35
copy td "DISORIENTED DREAMS"
click at [894, 239] on div at bounding box center [896, 238] width 13 height 13
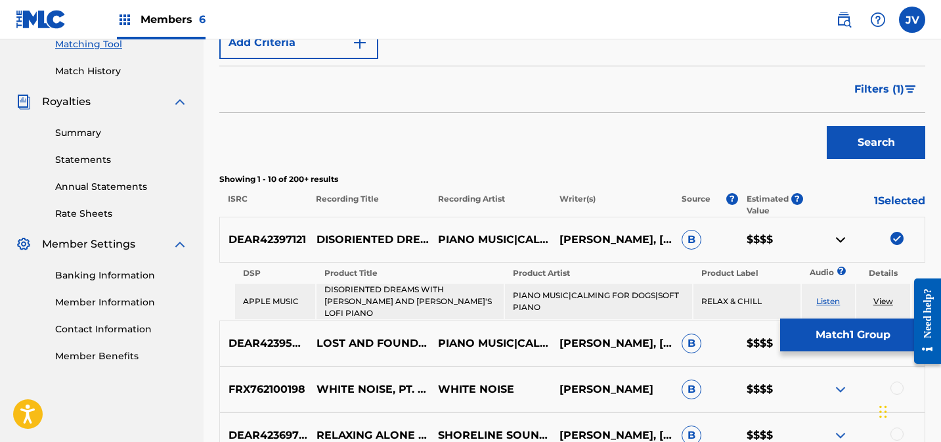
click at [846, 331] on button "Match 1 Group" at bounding box center [852, 334] width 145 height 33
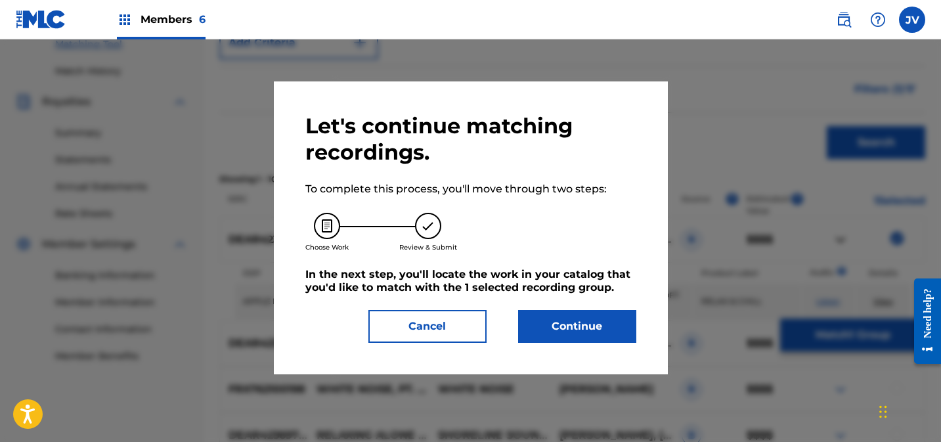
click at [588, 327] on button "Continue" at bounding box center [577, 326] width 118 height 33
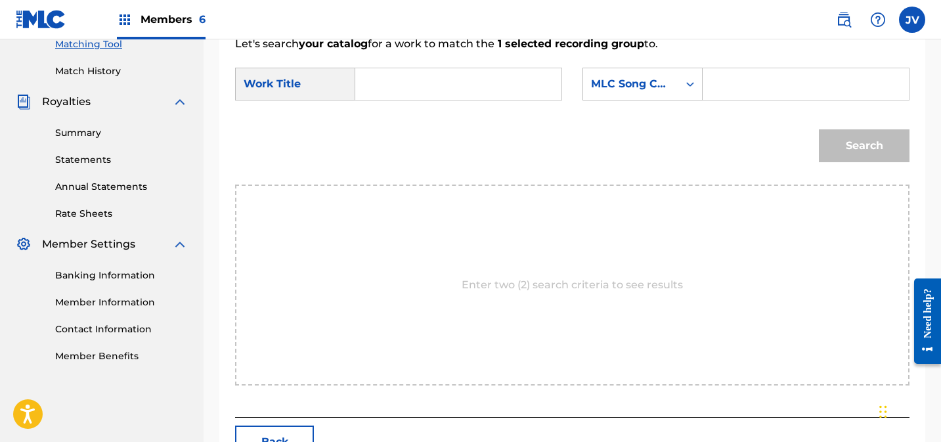
click at [425, 87] on input "Search Form" at bounding box center [458, 84] width 184 height 32
paste input "DISORIENTED DREAMS"
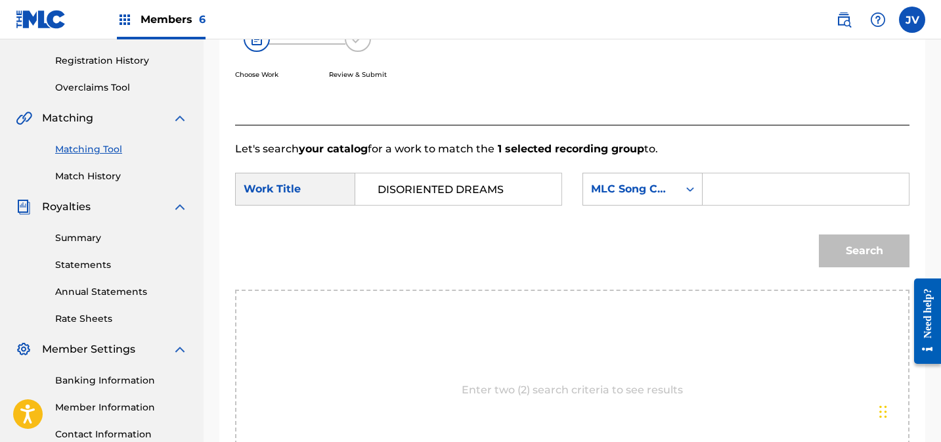
scroll to position [237, 0]
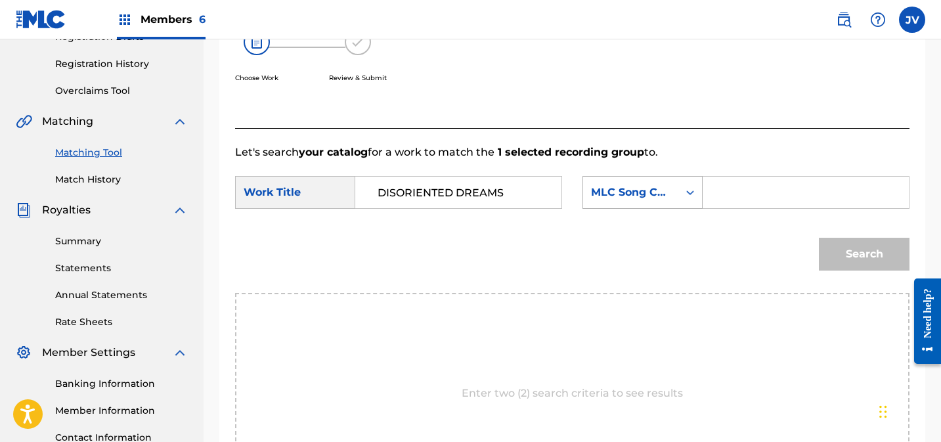
type input "DISORIENTED DREAMS"
click at [644, 188] on div "MLC Song Code" at bounding box center [630, 192] width 79 height 16
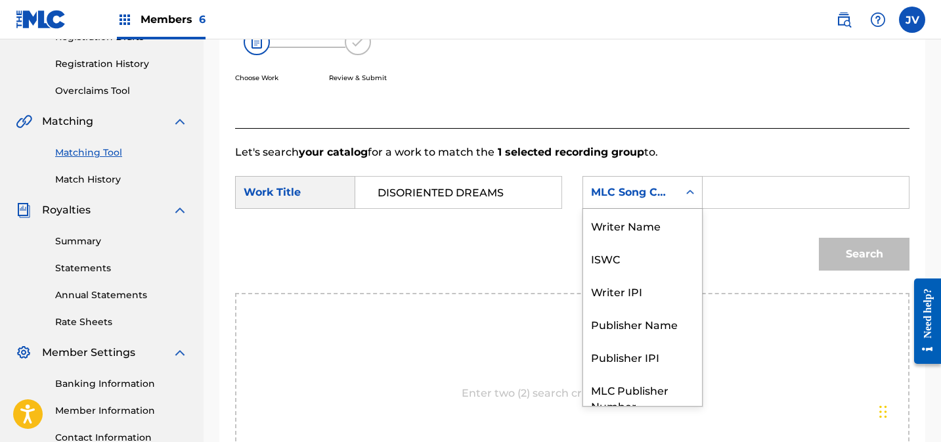
scroll to position [49, 0]
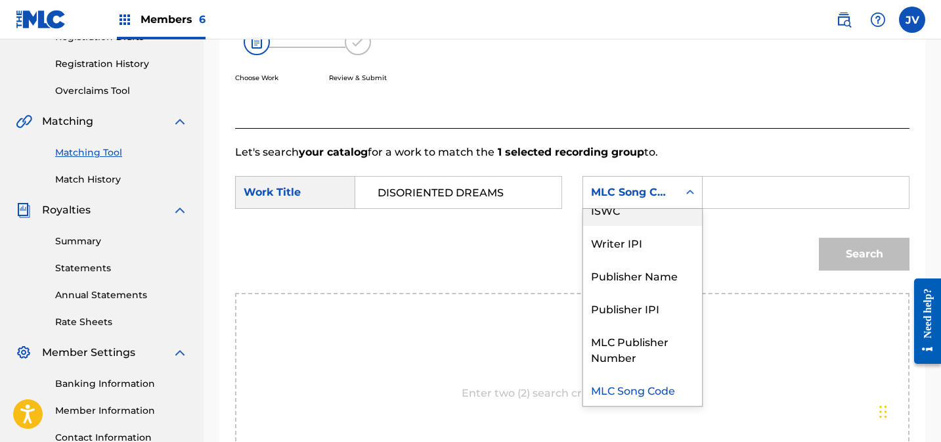
click at [450, 276] on div "Search" at bounding box center [572, 259] width 674 height 68
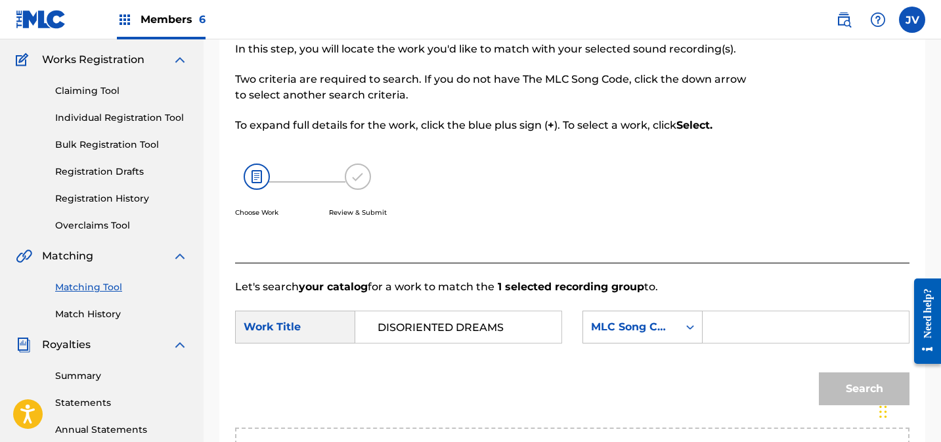
scroll to position [0, 0]
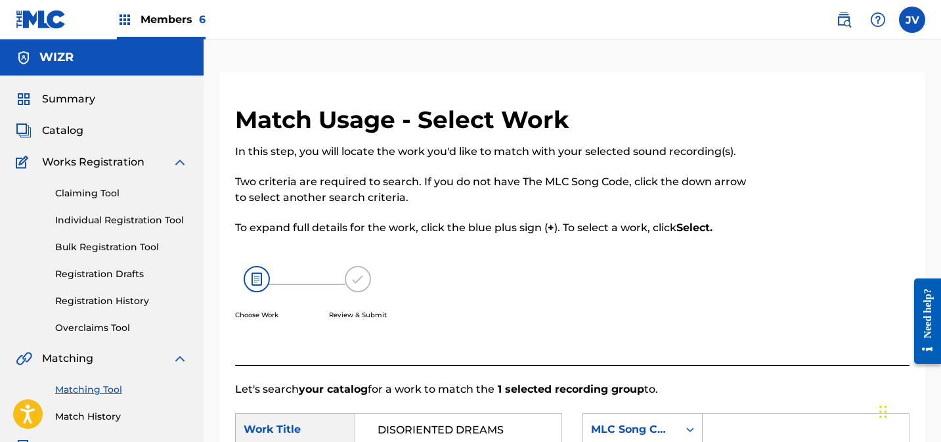
click at [147, 14] on span "Members 6" at bounding box center [173, 19] width 65 height 15
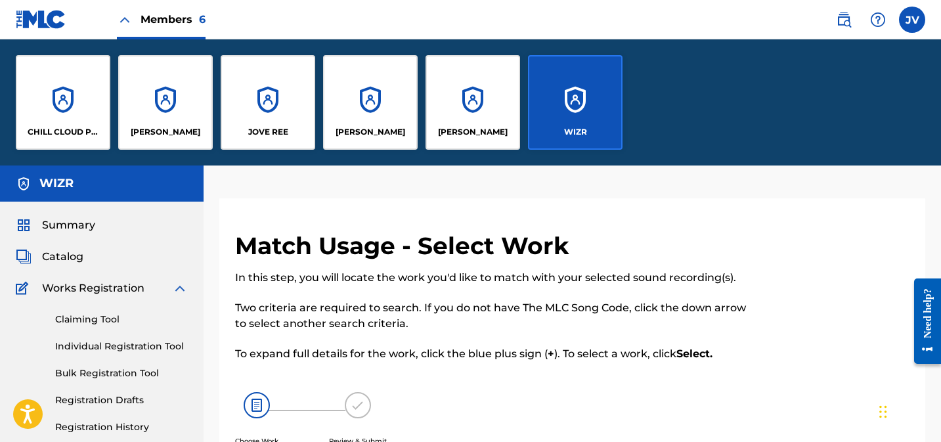
click at [89, 74] on div "CHILL CLOUD PUBLISHING" at bounding box center [63, 102] width 95 height 95
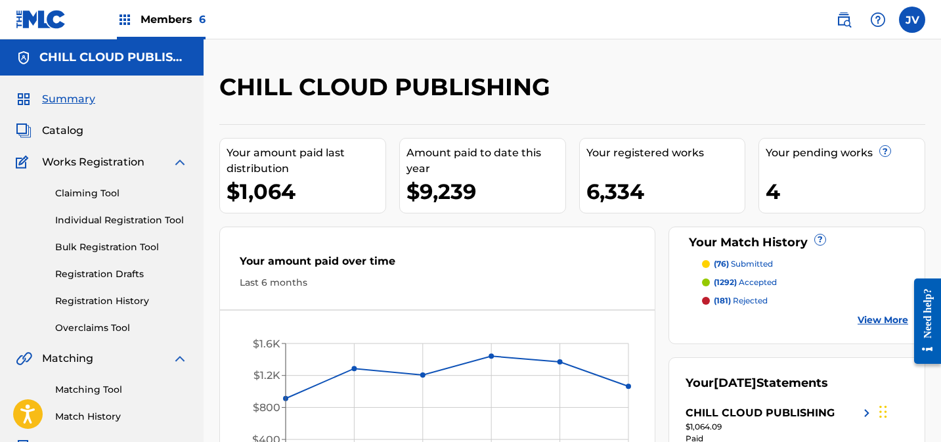
click at [98, 190] on link "Claiming Tool" at bounding box center [121, 193] width 133 height 14
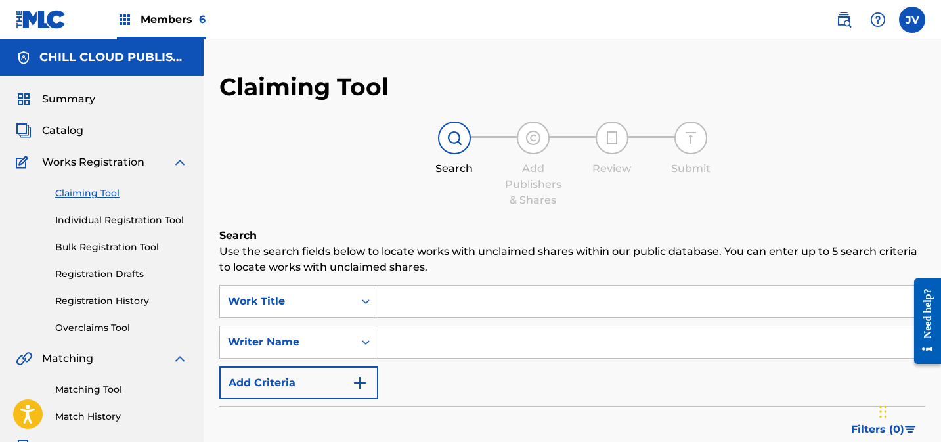
click at [306, 320] on div "SearchWithCriteria9837b7d7-f24d-48dc-a8d2-de25b7d3f6d8 Work Title SearchWithCri…" at bounding box center [572, 342] width 706 height 114
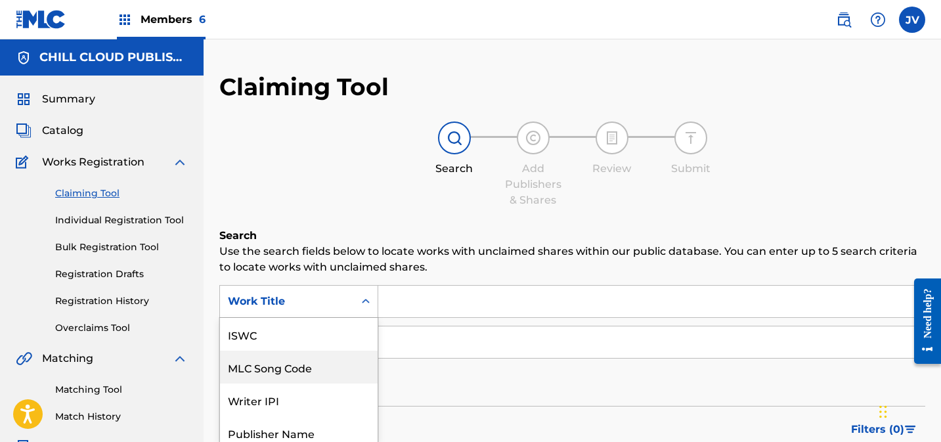
scroll to position [67, 0]
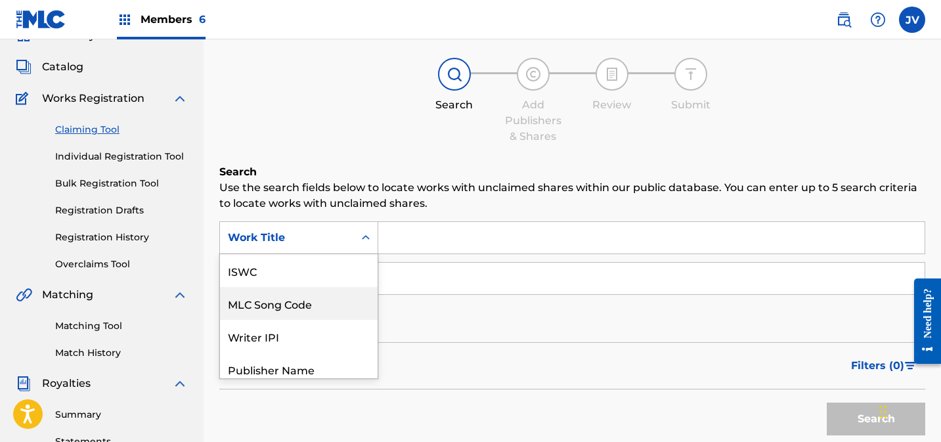
click at [309, 254] on div "MLC Song Code, 2 of 7. 7 results available. Use Up and Down to choose options, …" at bounding box center [298, 237] width 159 height 33
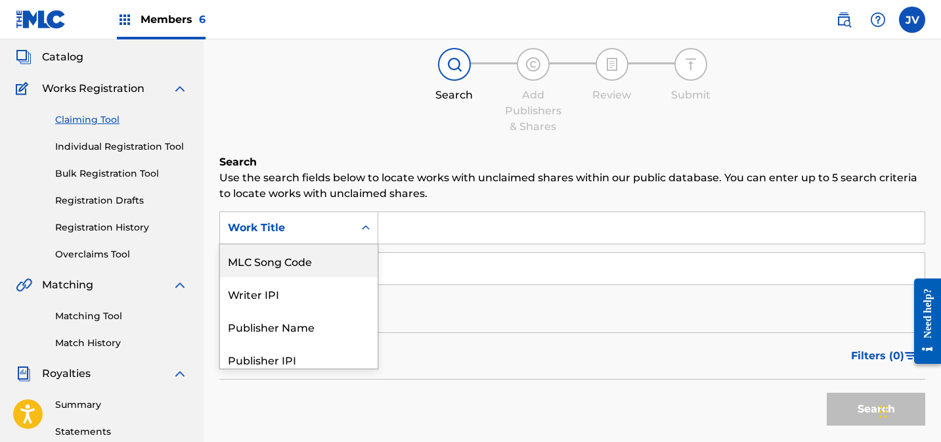
scroll to position [35, 0]
click at [299, 252] on div "MLC Song Code" at bounding box center [299, 258] width 158 height 33
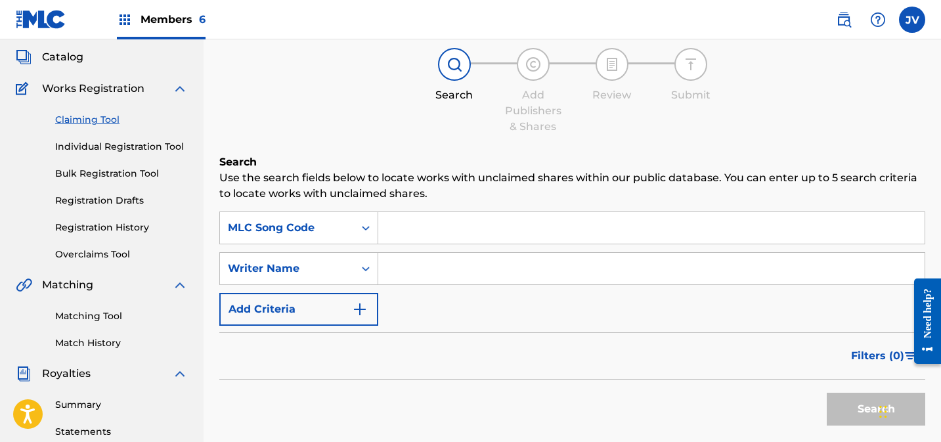
click at [420, 232] on input "Search Form" at bounding box center [651, 228] width 546 height 32
paste input "AY6W0C"
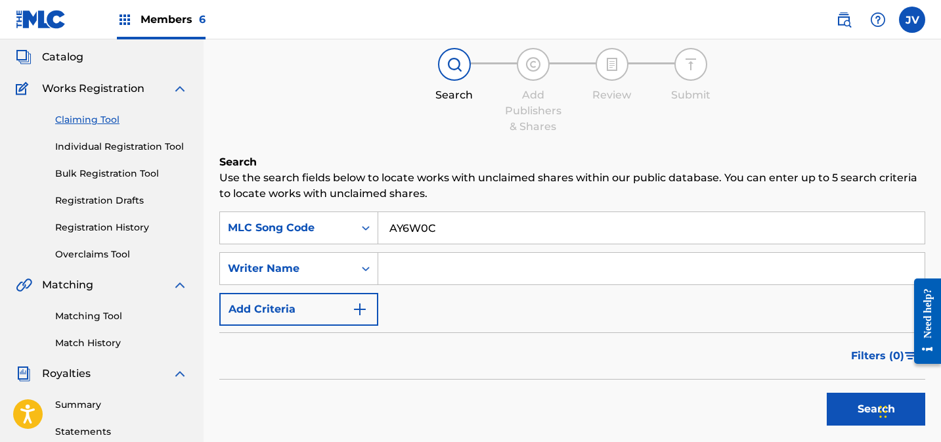
type input "AY6W0C"
click at [862, 400] on button "Search" at bounding box center [876, 409] width 98 height 33
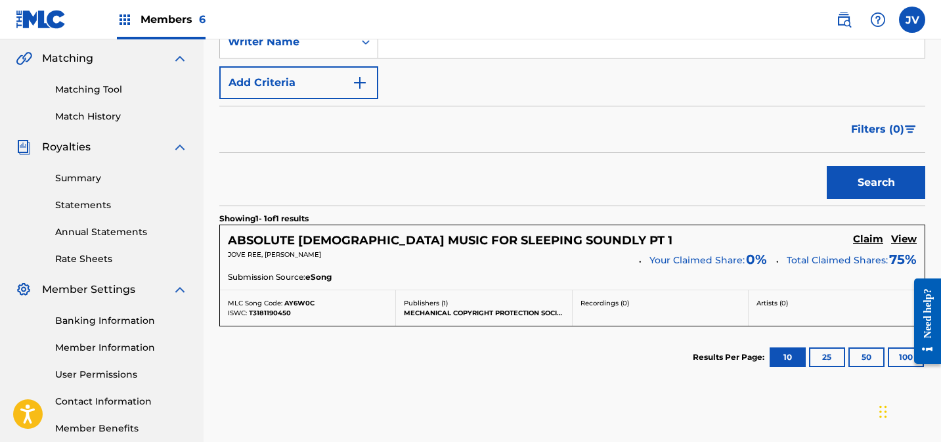
scroll to position [357, 0]
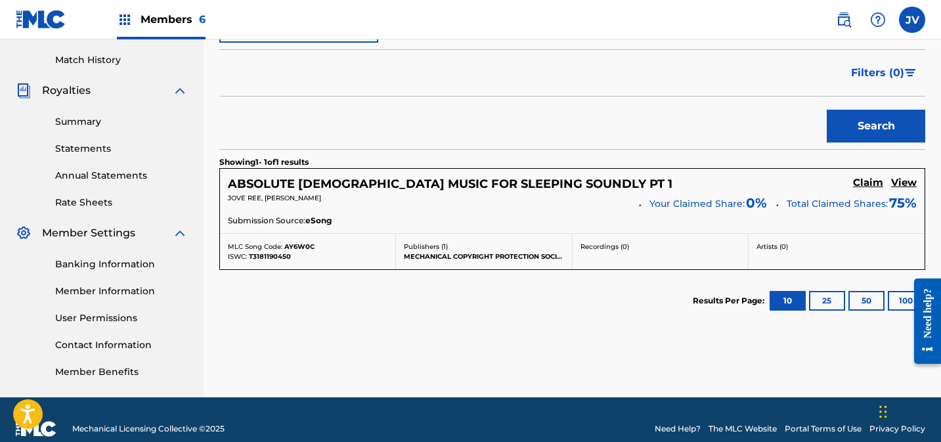
click at [863, 180] on h5 "Claim" at bounding box center [868, 183] width 30 height 12
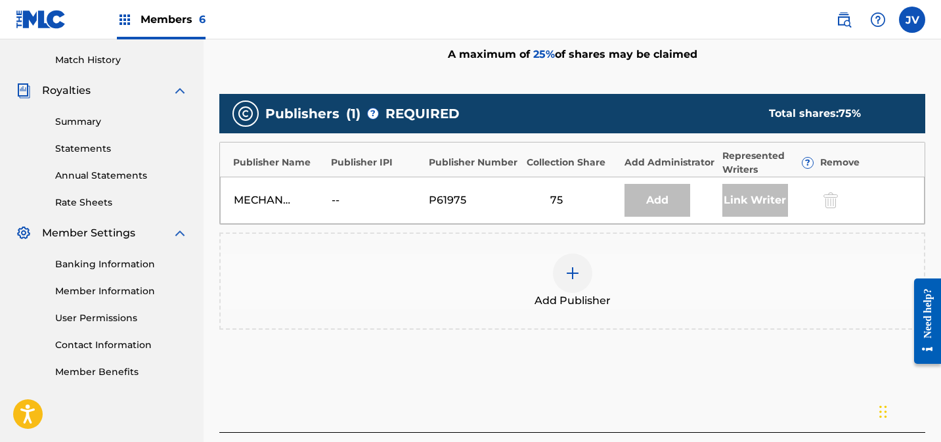
click at [577, 269] on img at bounding box center [573, 273] width 16 height 16
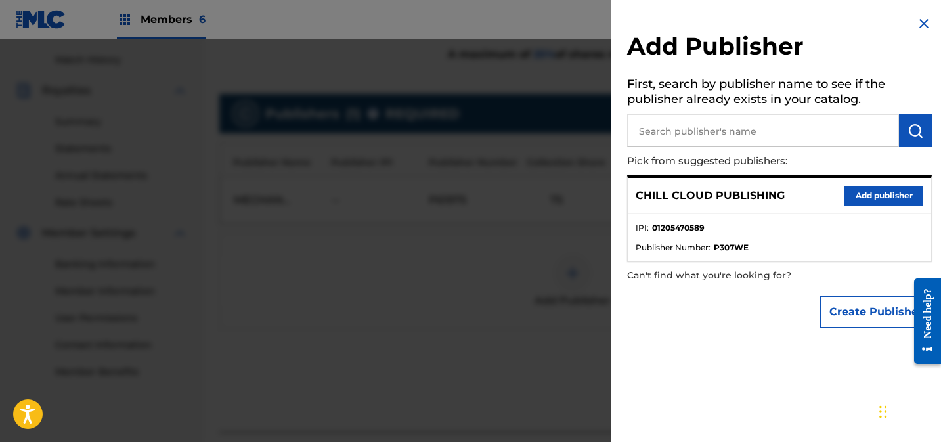
click at [854, 195] on button "Add publisher" at bounding box center [883, 196] width 79 height 20
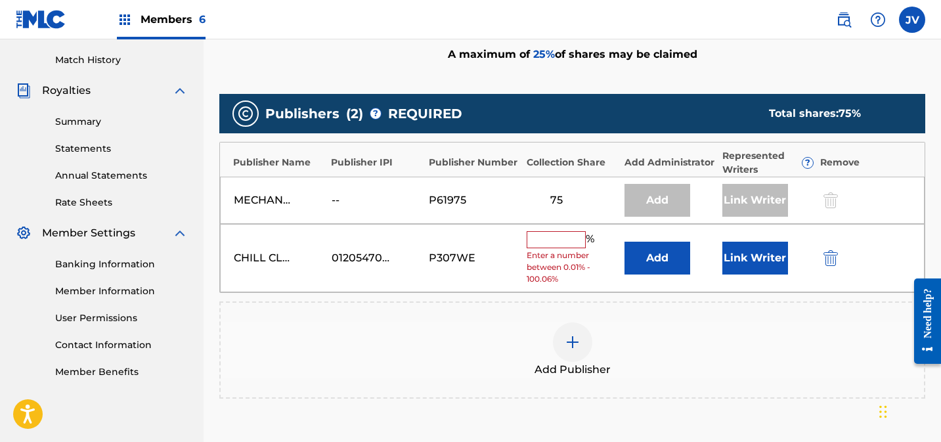
click at [555, 243] on input "text" at bounding box center [556, 239] width 59 height 17
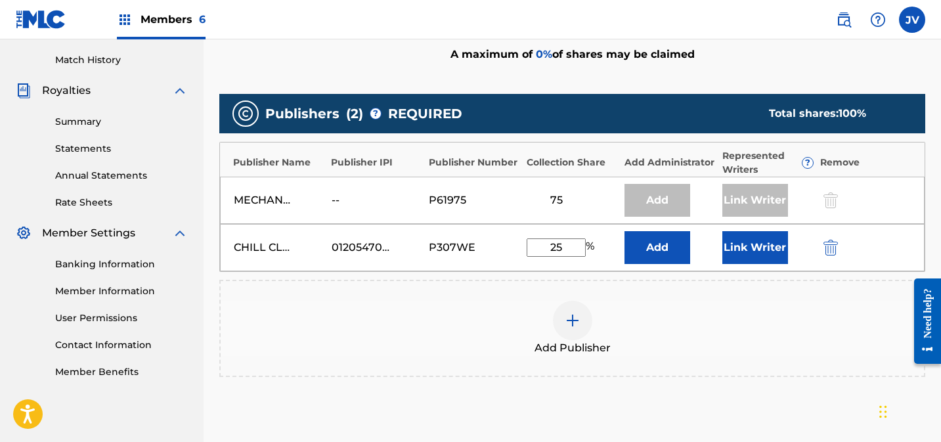
type input "25"
click at [738, 248] on button "Link Writer" at bounding box center [755, 247] width 66 height 33
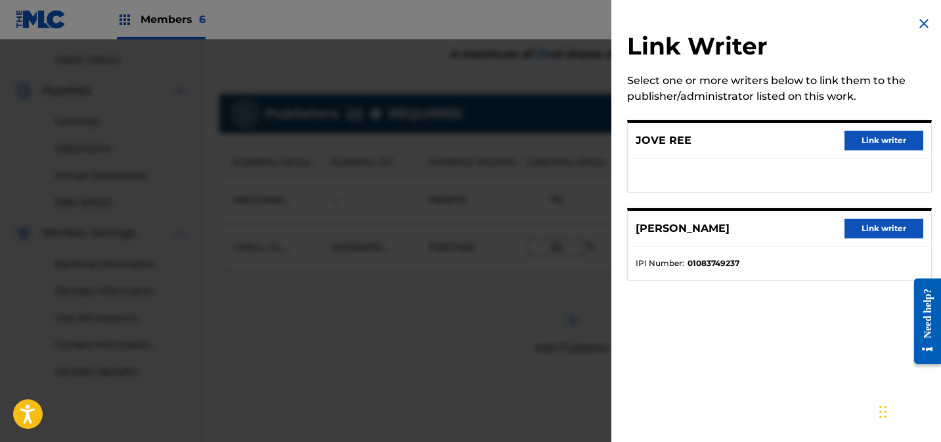
click at [893, 144] on button "Link writer" at bounding box center [883, 141] width 79 height 20
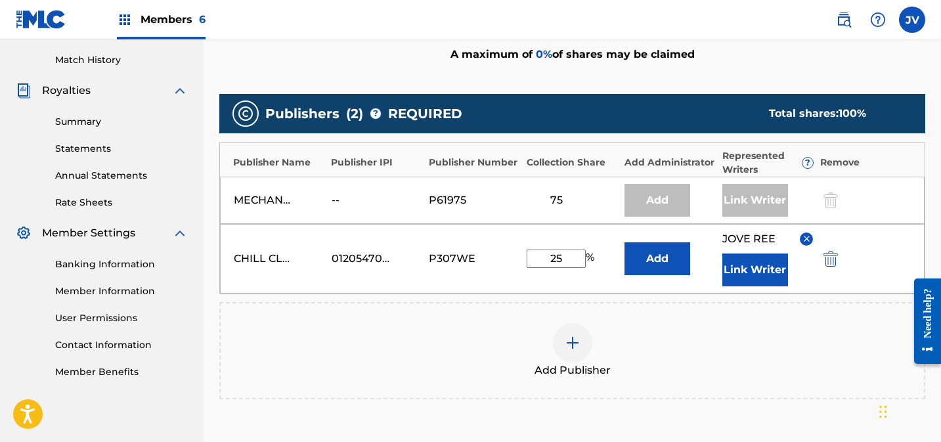
click at [768, 263] on button "Link Writer" at bounding box center [755, 269] width 66 height 33
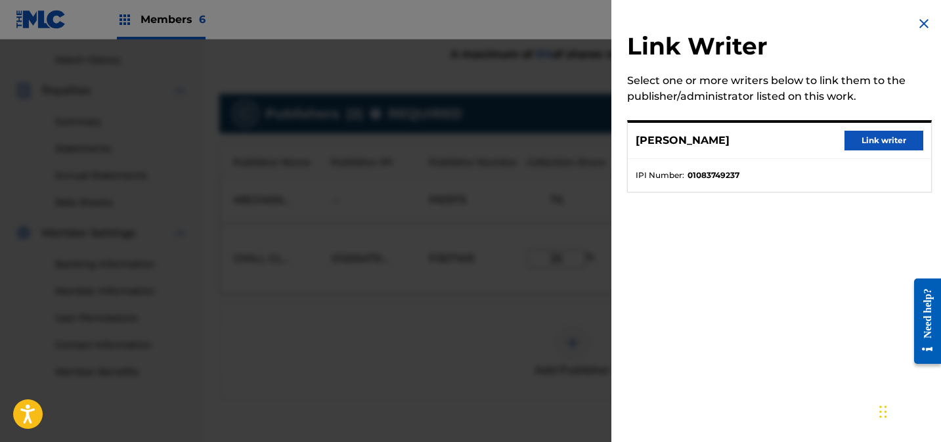
click at [899, 143] on button "Link writer" at bounding box center [883, 141] width 79 height 20
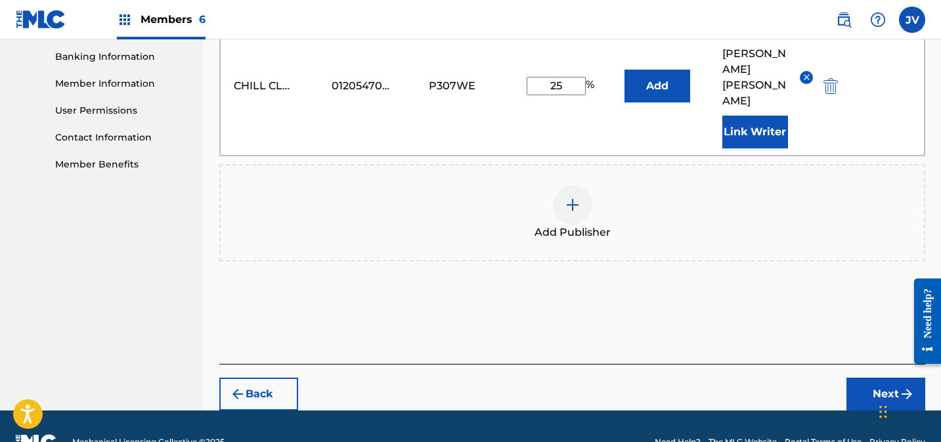
click at [878, 378] on button "Next" at bounding box center [885, 394] width 79 height 33
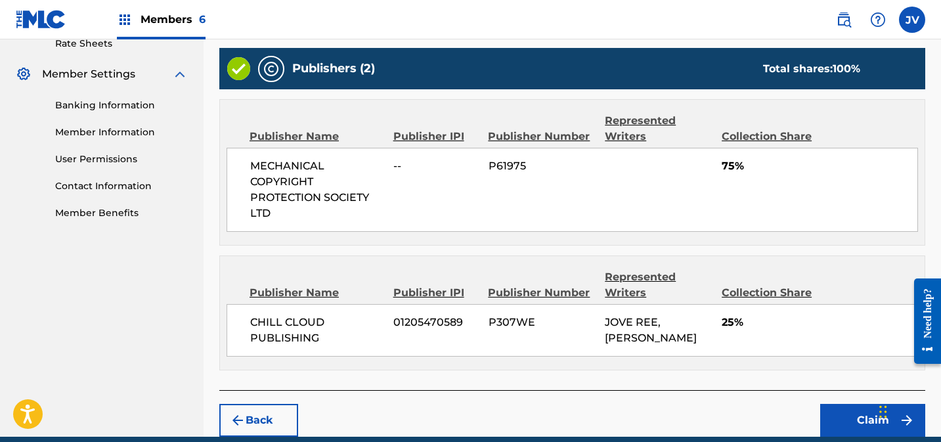
scroll to position [571, 0]
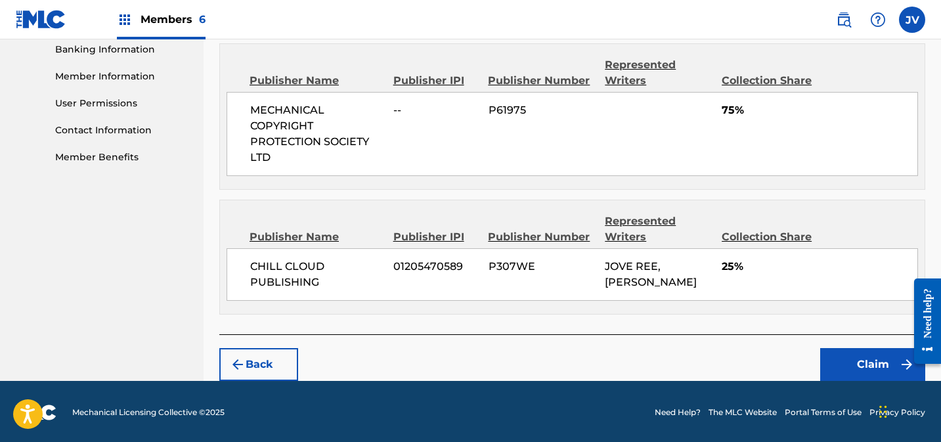
click at [852, 366] on button "Claim" at bounding box center [872, 364] width 105 height 33
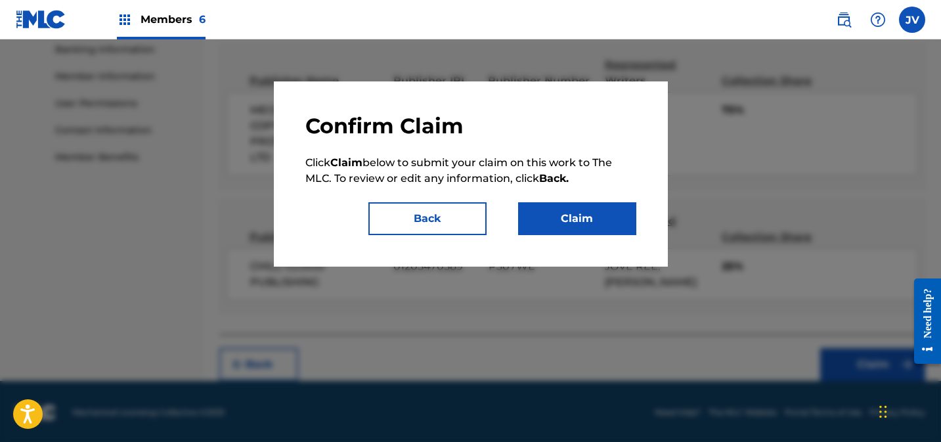
click at [573, 225] on button "Claim" at bounding box center [577, 218] width 118 height 33
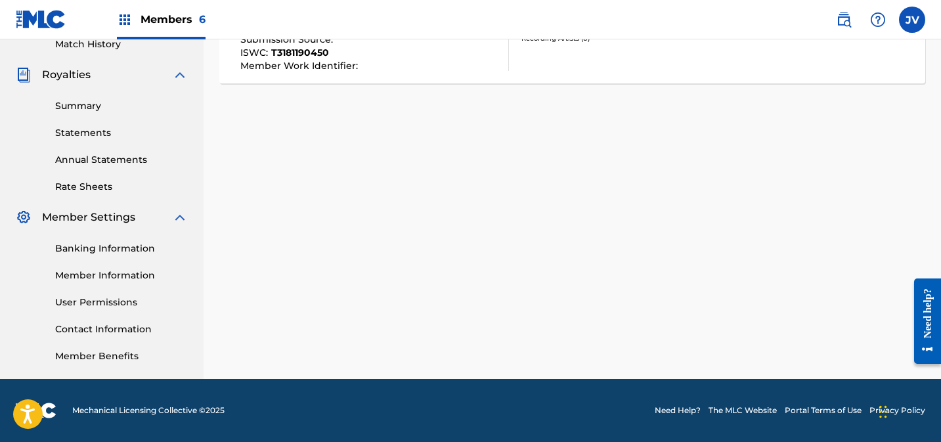
scroll to position [0, 0]
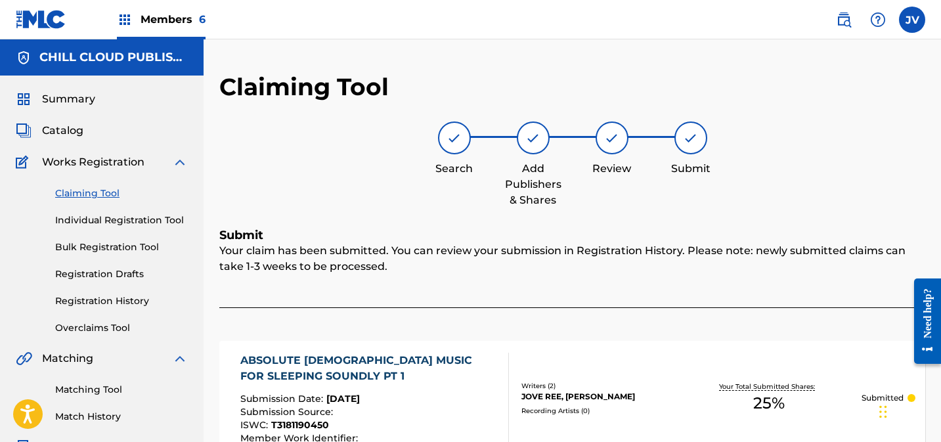
click at [67, 102] on span "Summary" at bounding box center [68, 99] width 53 height 16
